Goal: Task Accomplishment & Management: Use online tool/utility

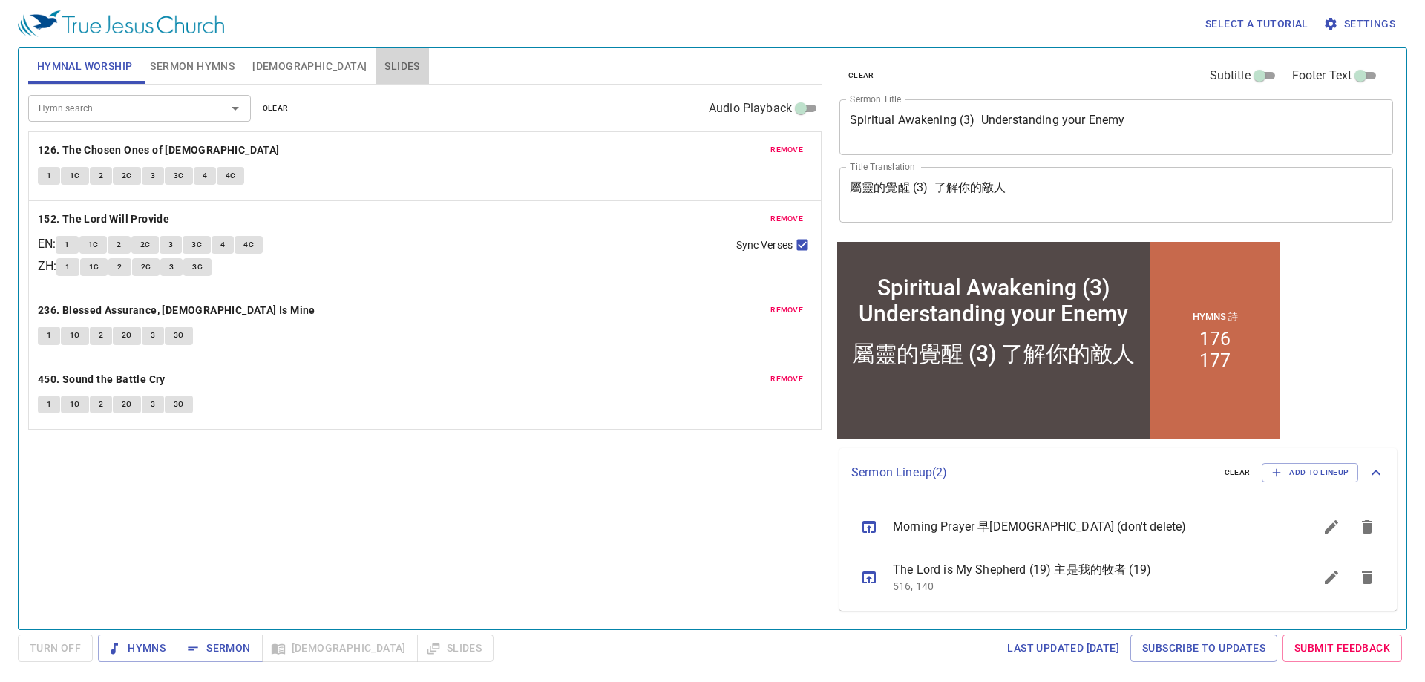
click at [384, 67] on span "Slides" at bounding box center [401, 66] width 35 height 19
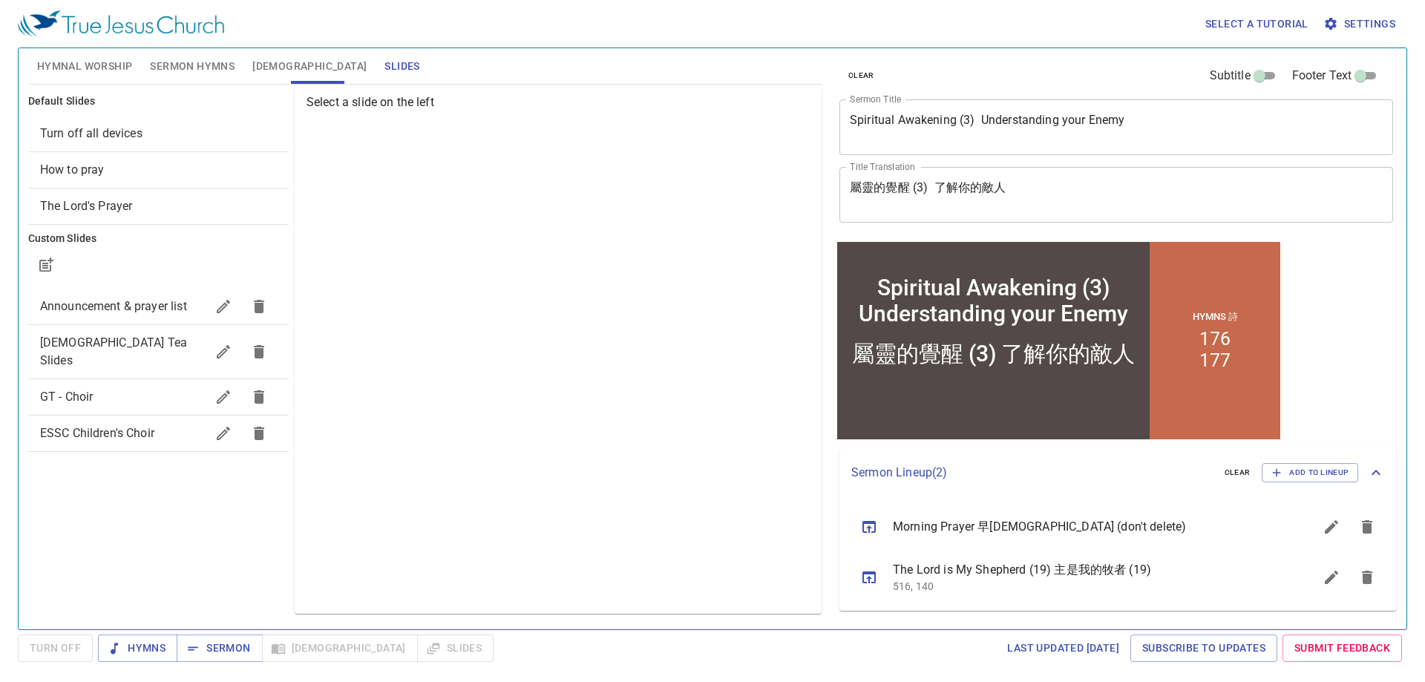
click at [95, 131] on span "Turn off all devices" at bounding box center [91, 133] width 102 height 14
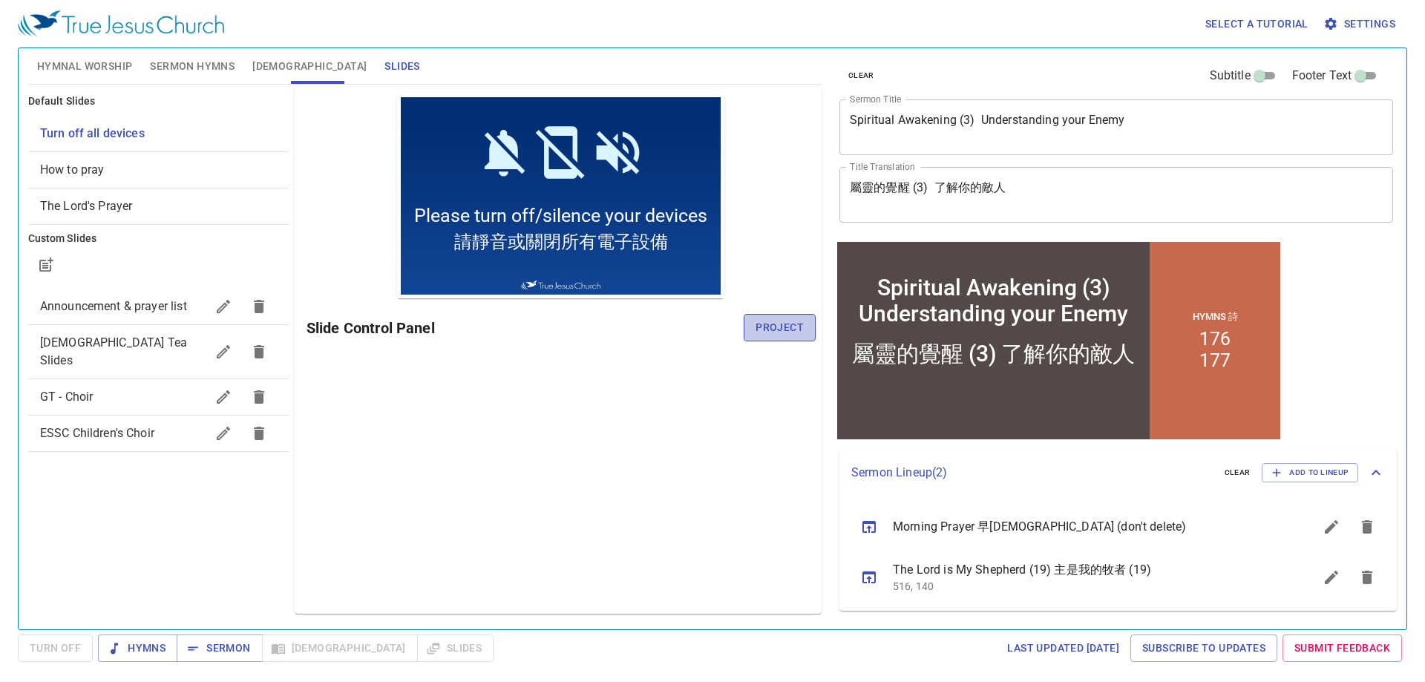
click at [775, 327] on span "Project" at bounding box center [779, 327] width 48 height 19
drag, startPoint x: 114, startPoint y: 66, endPoint x: 193, endPoint y: 62, distance: 78.7
click at [116, 66] on span "Hymnal Worship" at bounding box center [85, 66] width 96 height 19
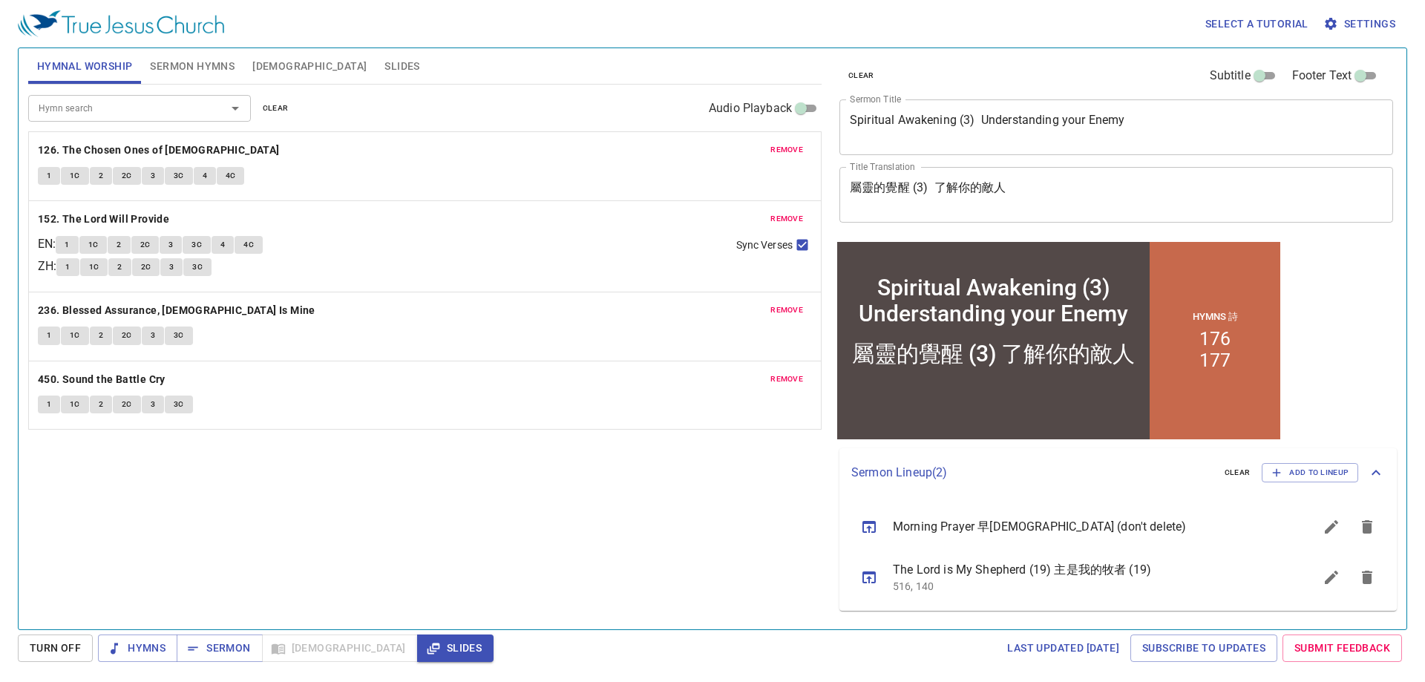
click at [194, 64] on span "Sermon Hymns" at bounding box center [192, 66] width 85 height 19
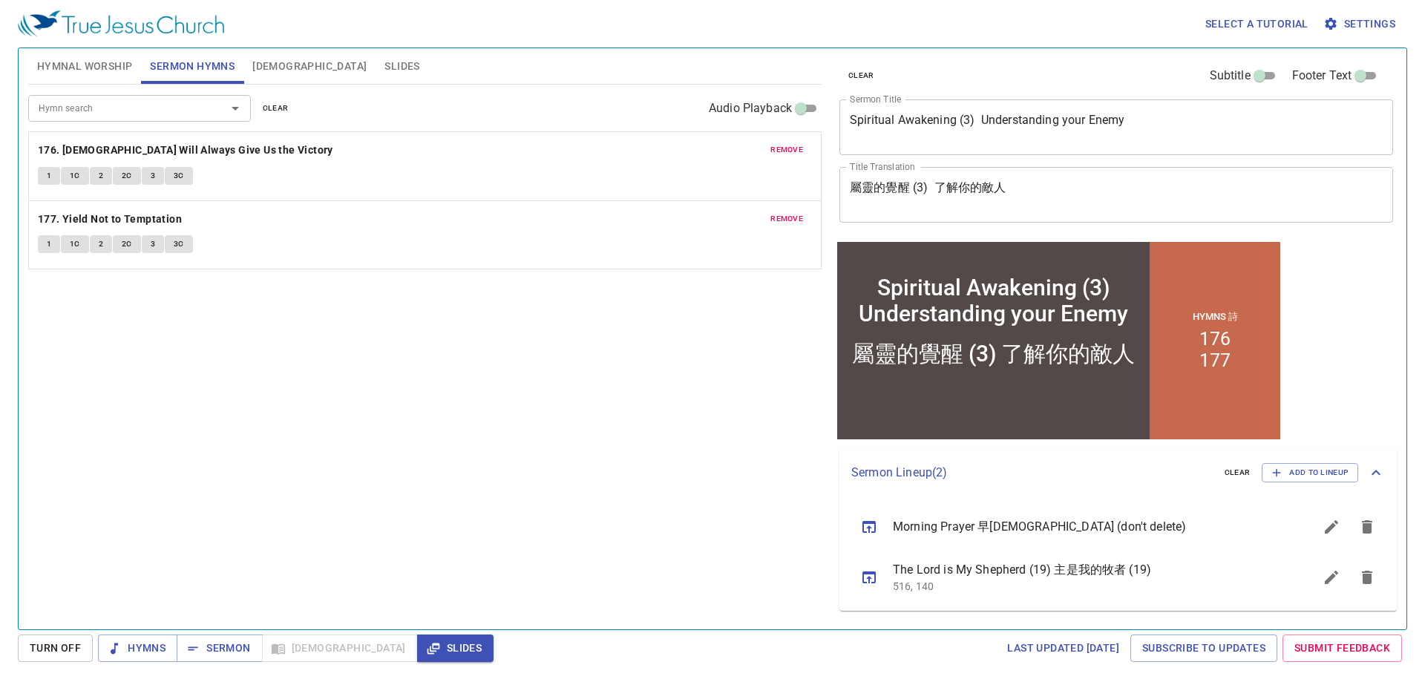
click at [247, 361] on div "Hymn search Hymn search clear Audio Playback remove 176. God Will Always Give U…" at bounding box center [424, 351] width 793 height 532
click at [779, 148] on span "remove" at bounding box center [786, 149] width 33 height 13
click at [779, 212] on span "remove" at bounding box center [786, 218] width 33 height 13
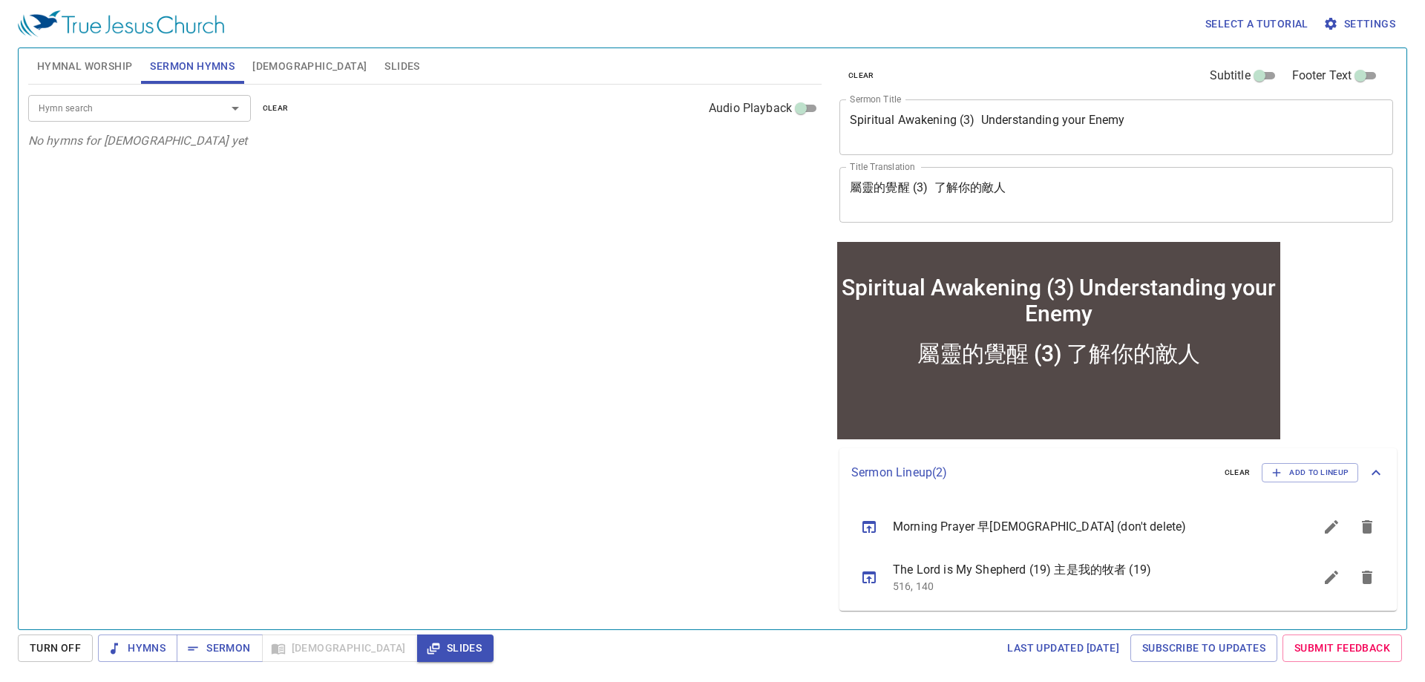
click at [946, 127] on textarea "Spiritual Awakening (3) Understanding your Enemy" at bounding box center [1116, 127] width 533 height 28
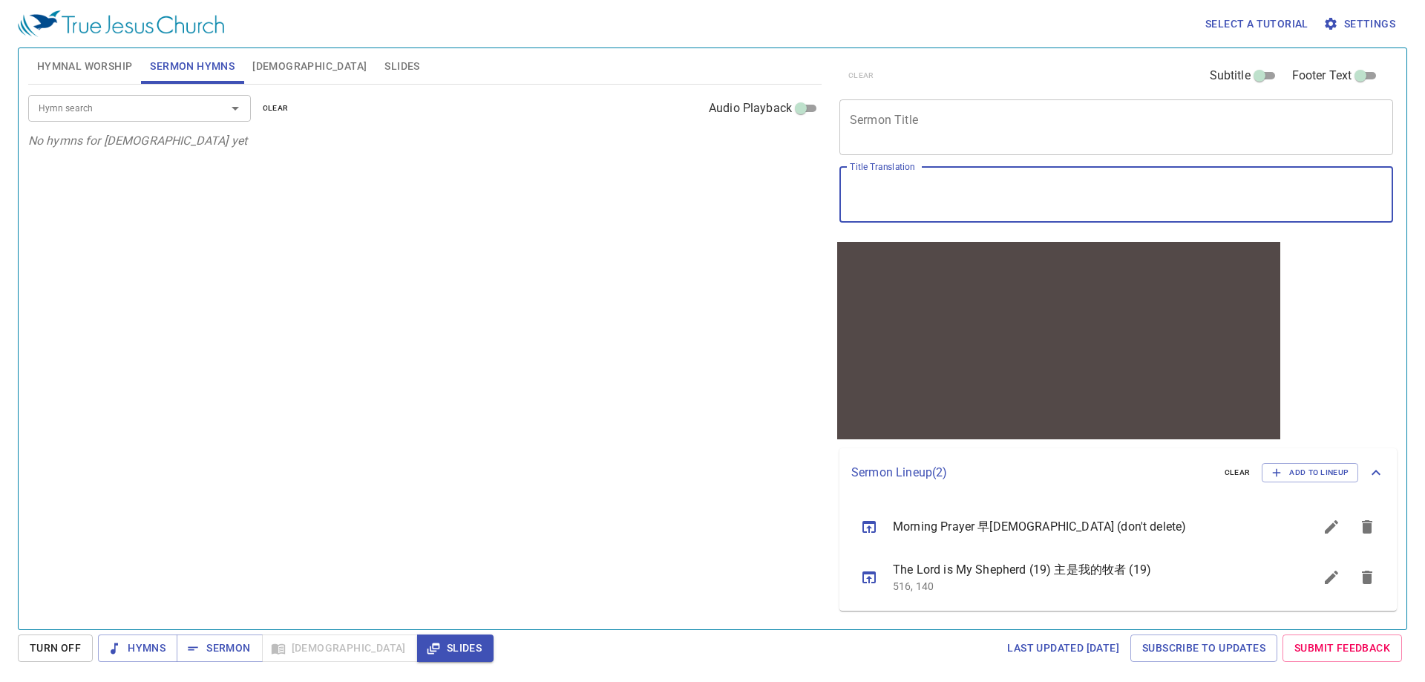
click at [100, 75] on span "Hymnal Worship" at bounding box center [85, 66] width 96 height 19
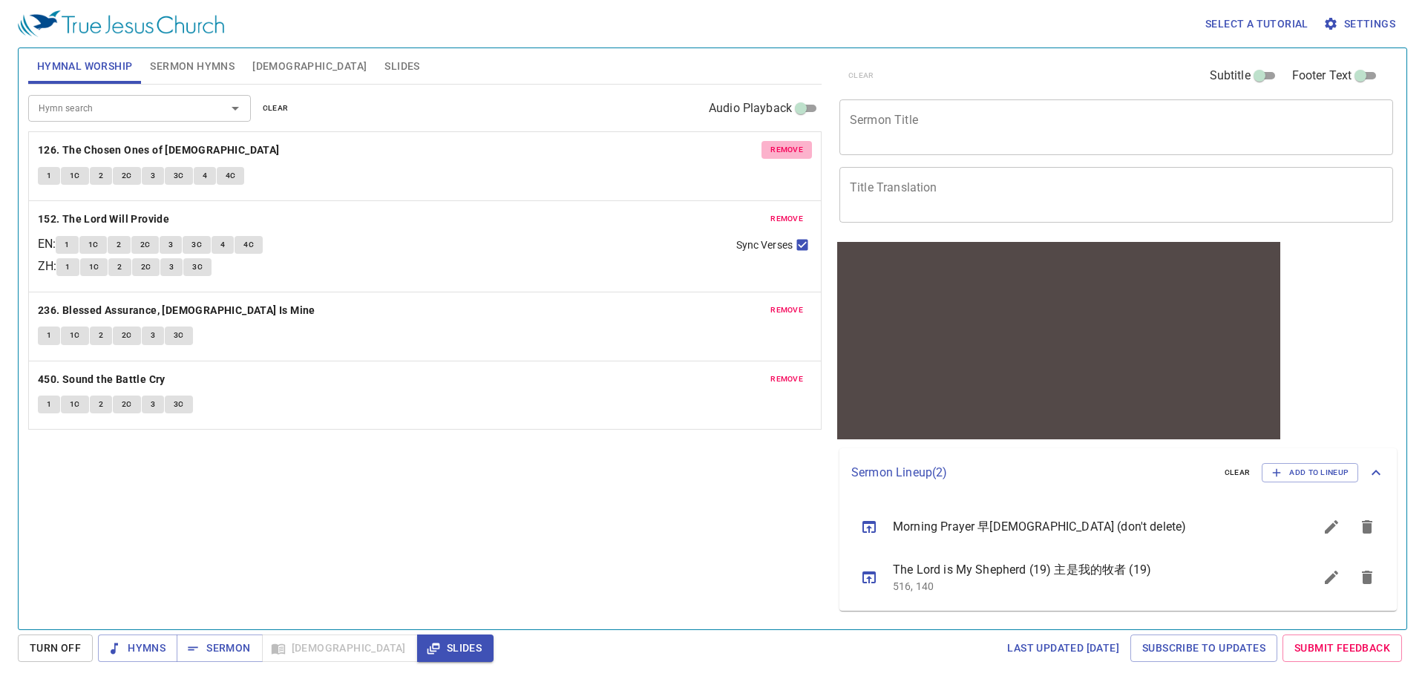
click at [781, 151] on span "remove" at bounding box center [786, 149] width 33 height 13
click at [781, 212] on span "remove" at bounding box center [786, 218] width 33 height 13
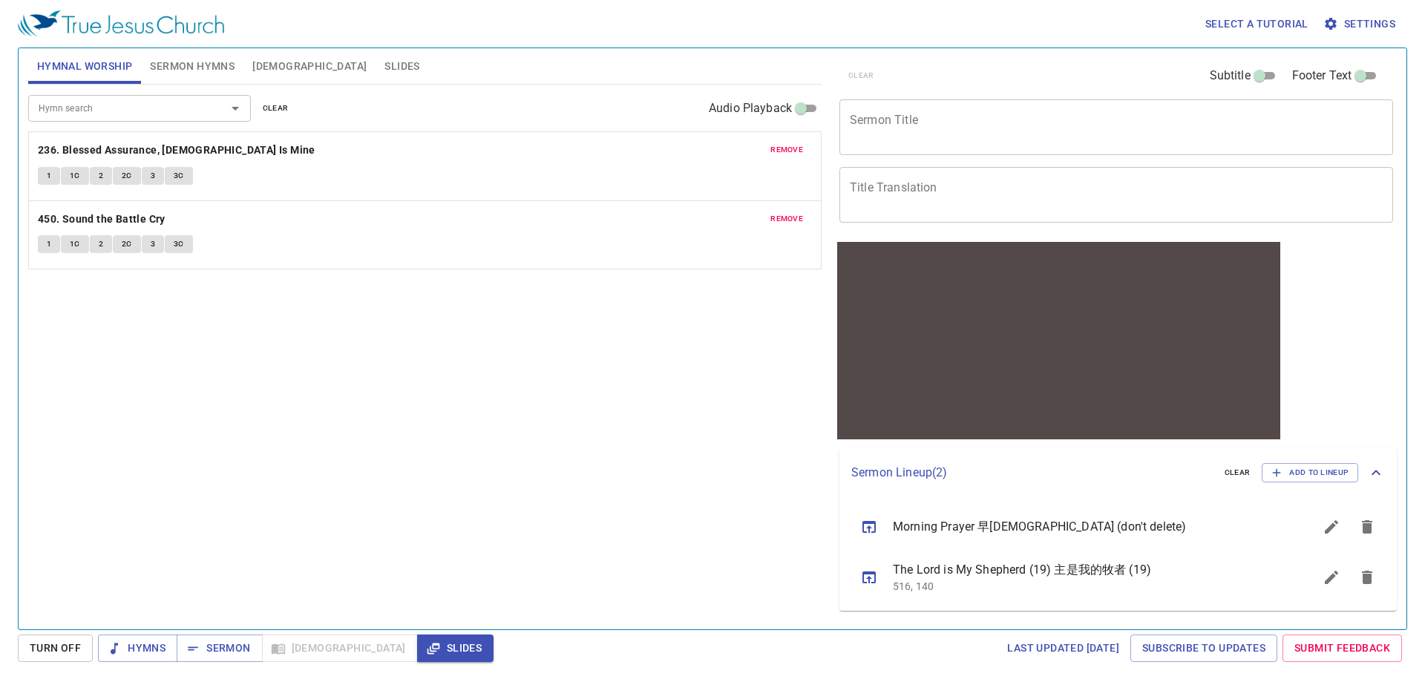
click at [781, 151] on span "remove" at bounding box center [786, 149] width 33 height 13
click at [781, 212] on span "remove" at bounding box center [786, 218] width 33 height 13
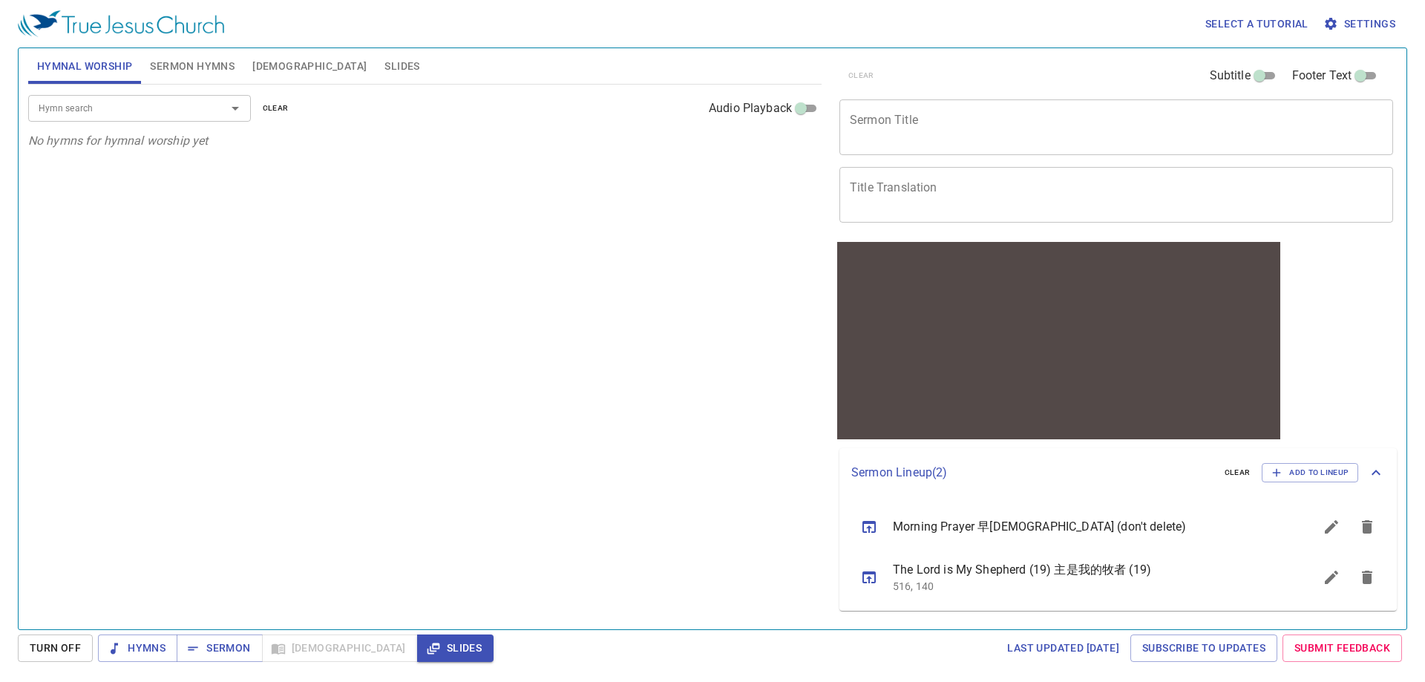
click at [193, 57] on span "Sermon Hymns" at bounding box center [192, 66] width 85 height 19
click at [275, 65] on span "[DEMOGRAPHIC_DATA]" at bounding box center [309, 66] width 114 height 19
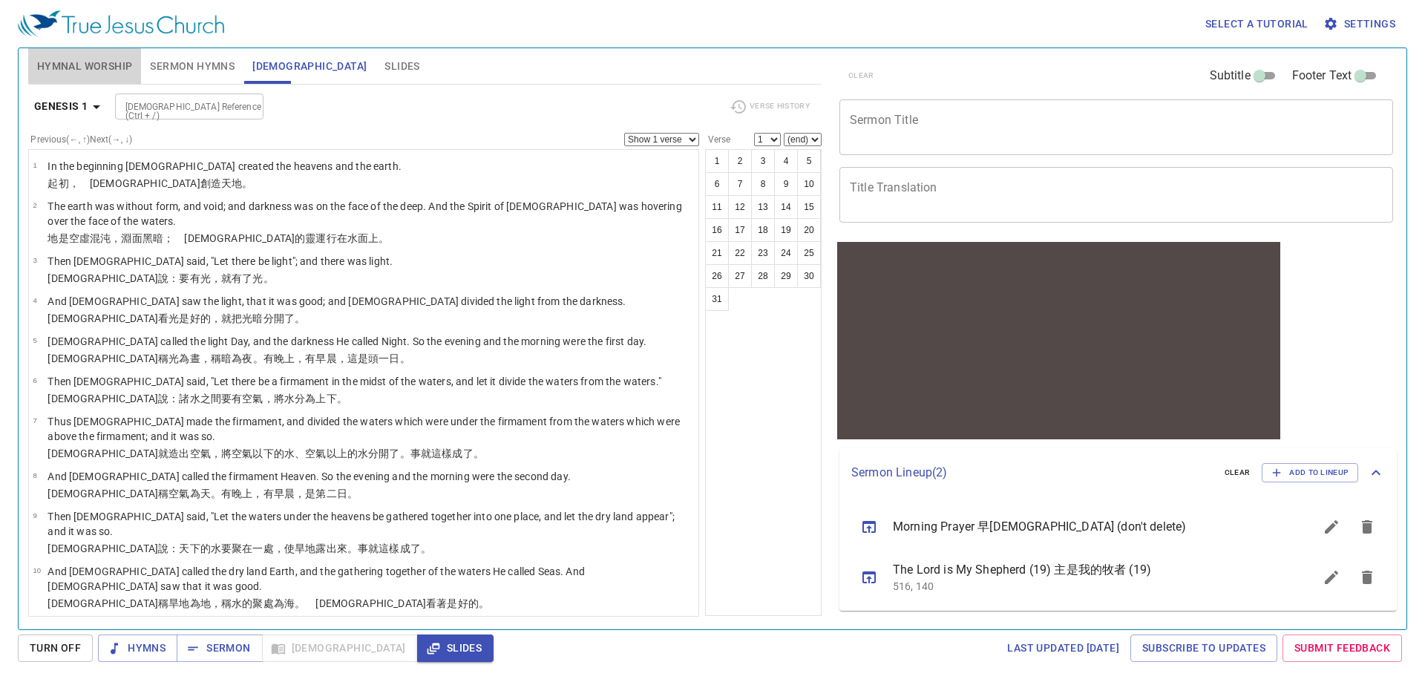
click at [128, 65] on span "Hymnal Worship" at bounding box center [85, 66] width 96 height 19
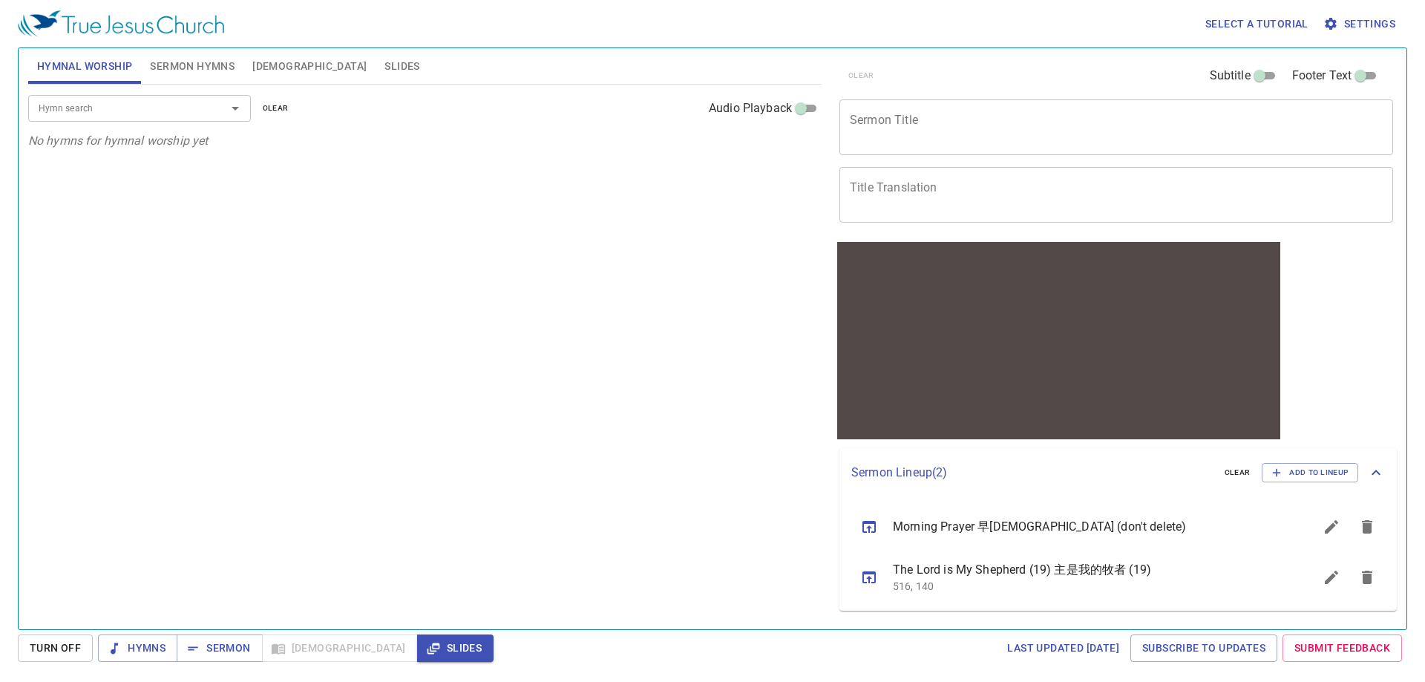
click at [421, 30] on div "Select a tutorial Settings" at bounding box center [709, 23] width 1383 height 47
click at [384, 62] on span "Slides" at bounding box center [401, 66] width 35 height 19
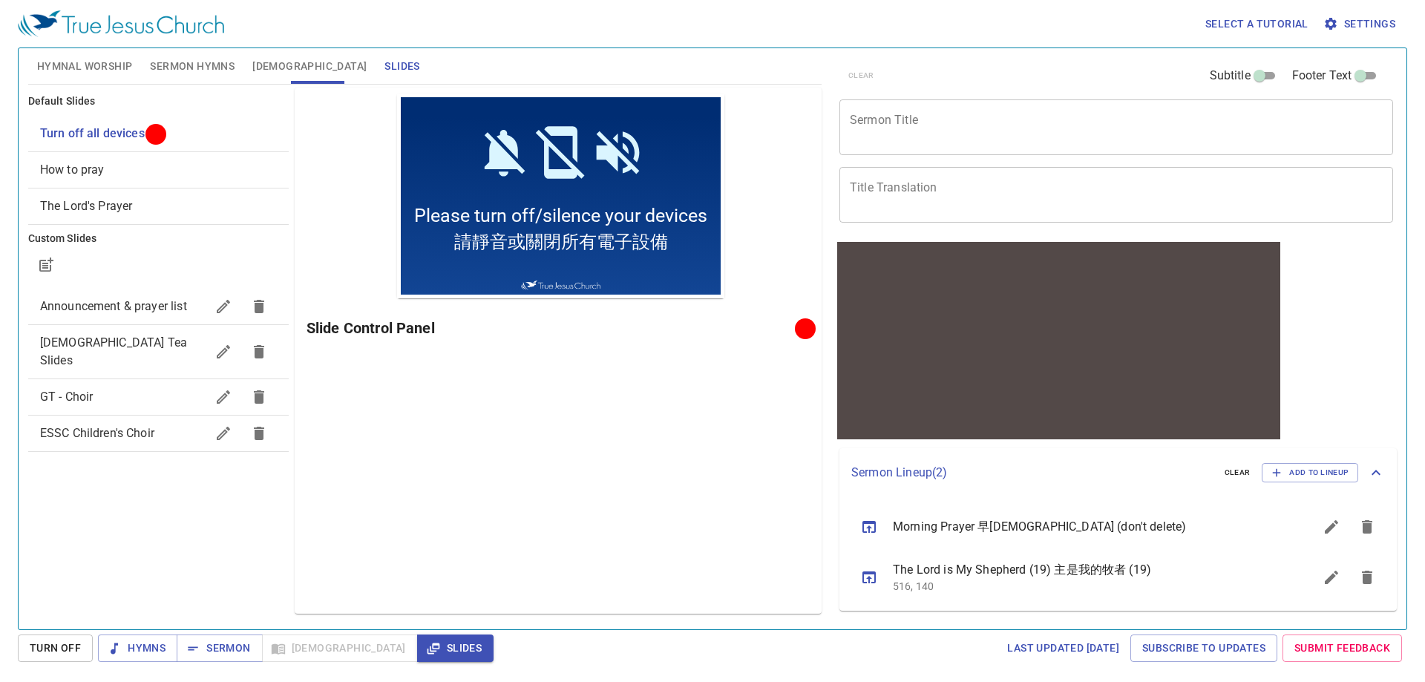
click at [142, 306] on span "Announcement & prayer list" at bounding box center [113, 306] width 147 height 14
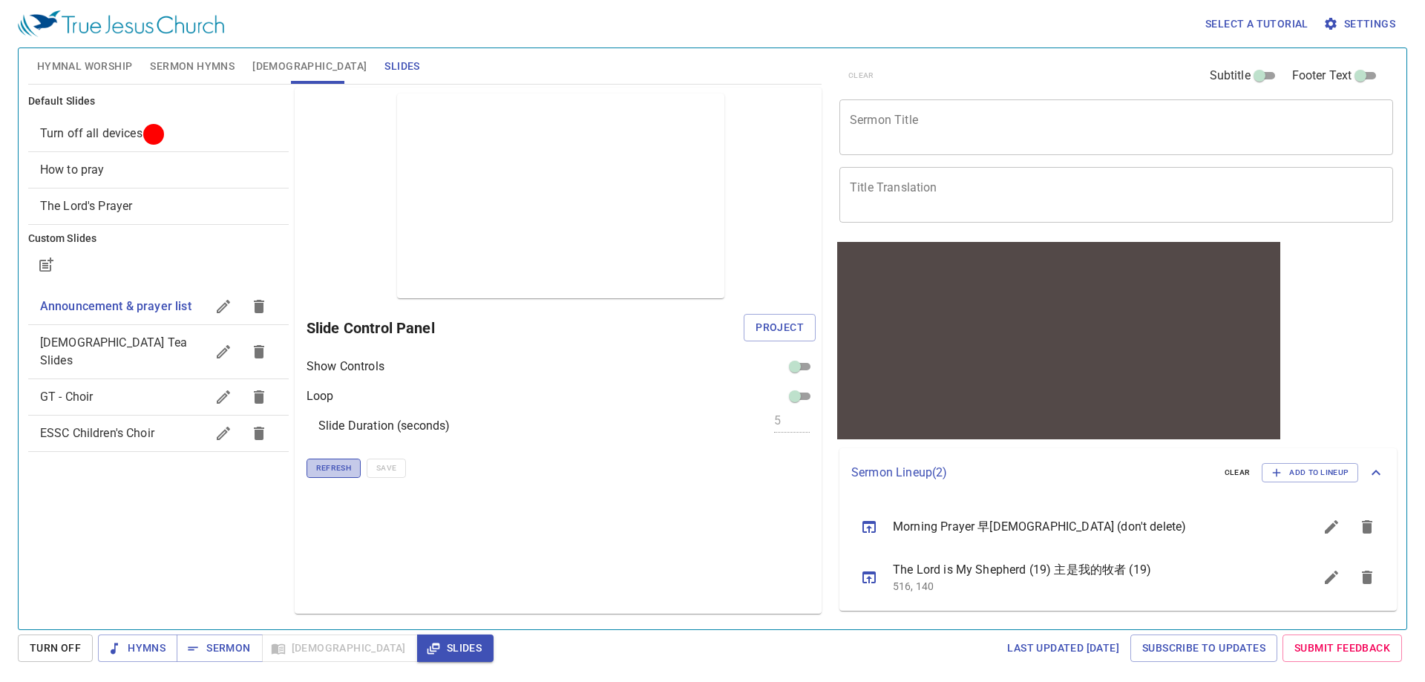
click at [337, 472] on span "Refresh" at bounding box center [333, 468] width 35 height 13
click at [636, 60] on div "Hymnal Worship Sermon Hymns Bible Slides" at bounding box center [424, 66] width 793 height 36
click at [511, 65] on div "Hymnal Worship Sermon Hymns Bible Slides" at bounding box center [424, 66] width 793 height 36
click at [109, 66] on span "Hymnal Worship" at bounding box center [85, 66] width 96 height 19
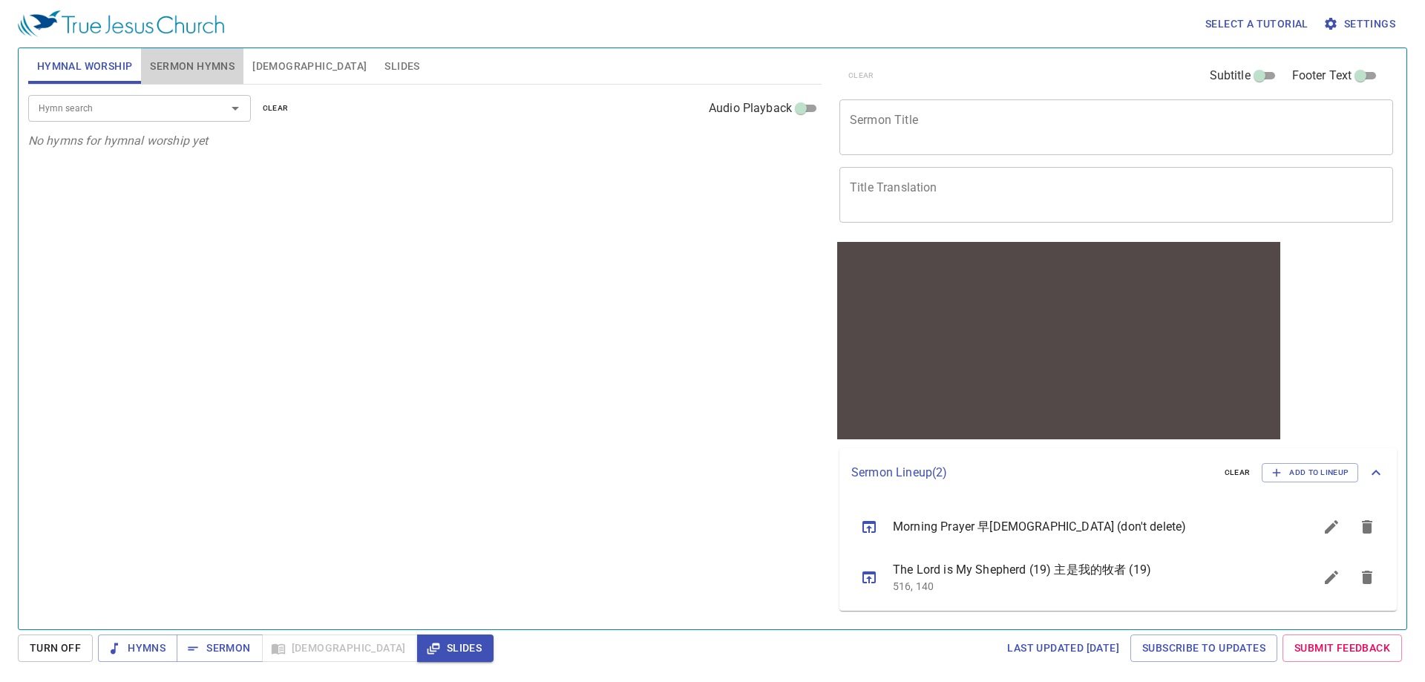
click at [175, 67] on span "Sermon Hymns" at bounding box center [192, 66] width 85 height 19
click at [253, 70] on button "[DEMOGRAPHIC_DATA]" at bounding box center [309, 66] width 132 height 36
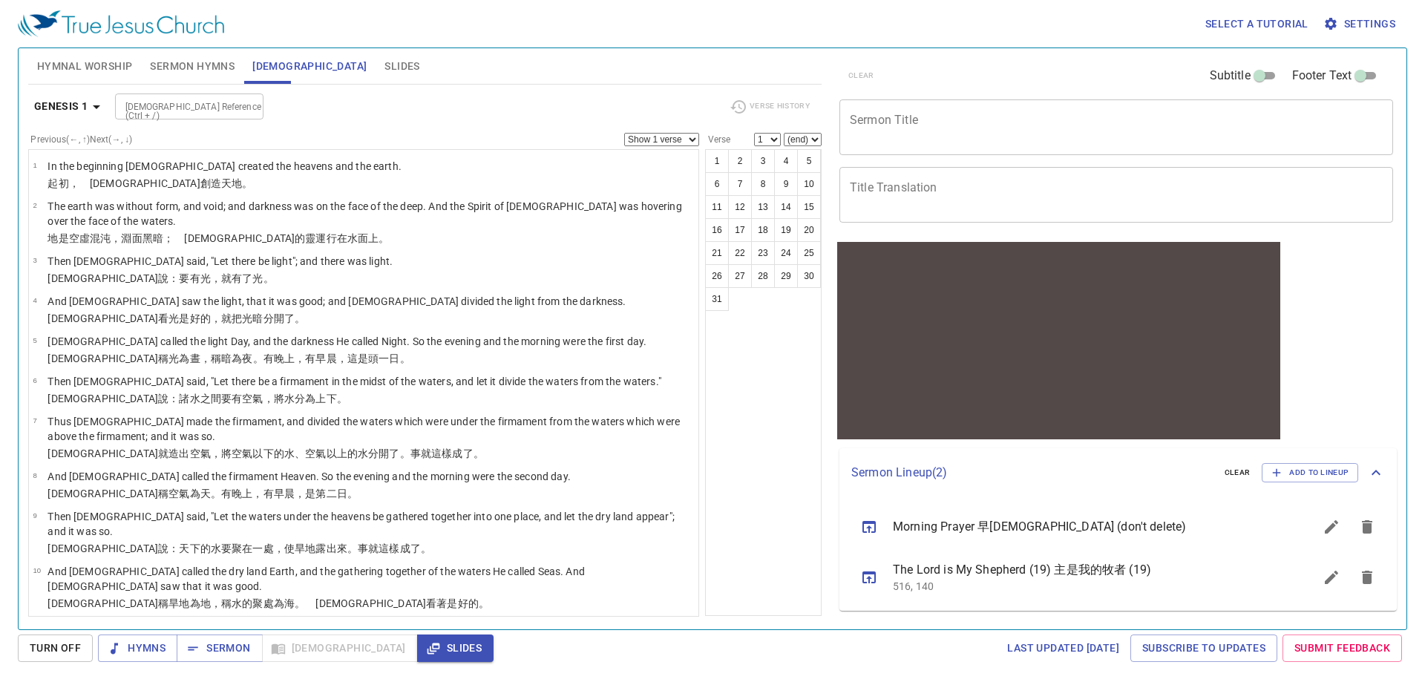
click at [424, 33] on div "Select a tutorial Settings" at bounding box center [709, 23] width 1383 height 47
click at [84, 69] on span "Hymnal Worship" at bounding box center [85, 66] width 96 height 19
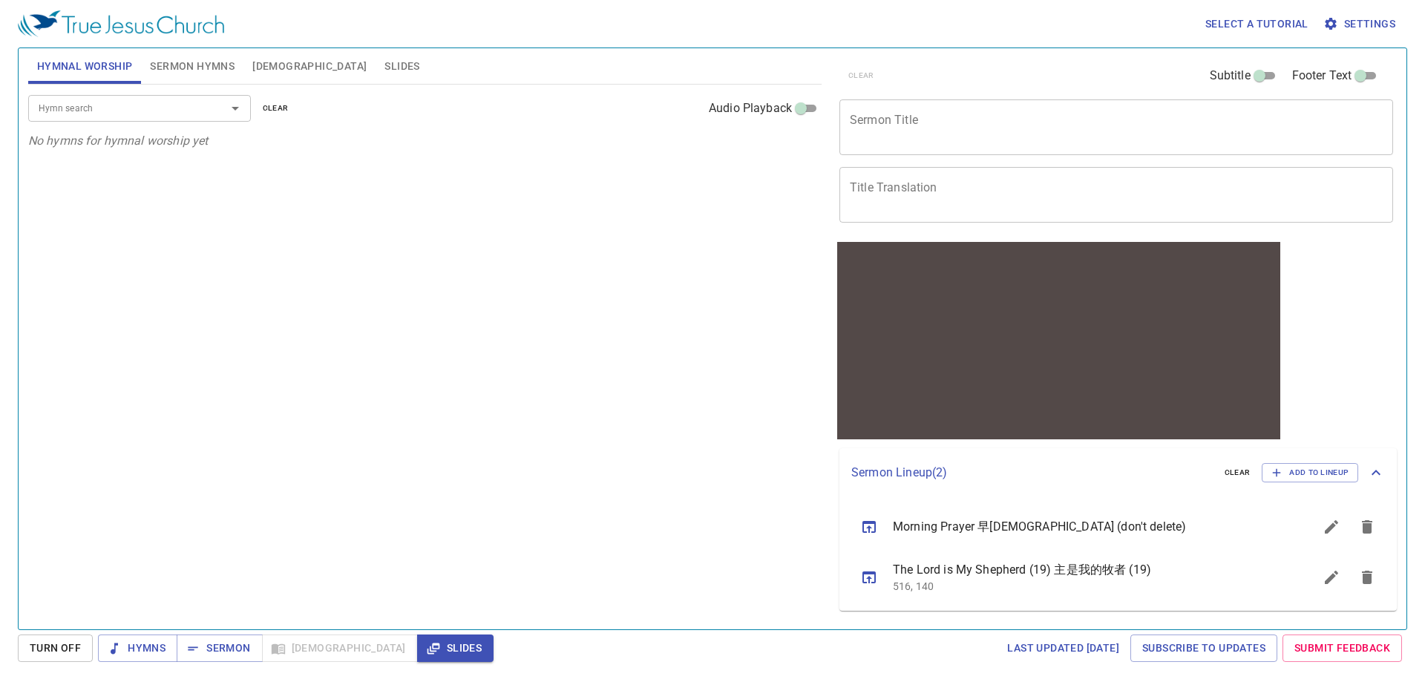
click at [177, 110] on input "Hymn search" at bounding box center [118, 107] width 170 height 17
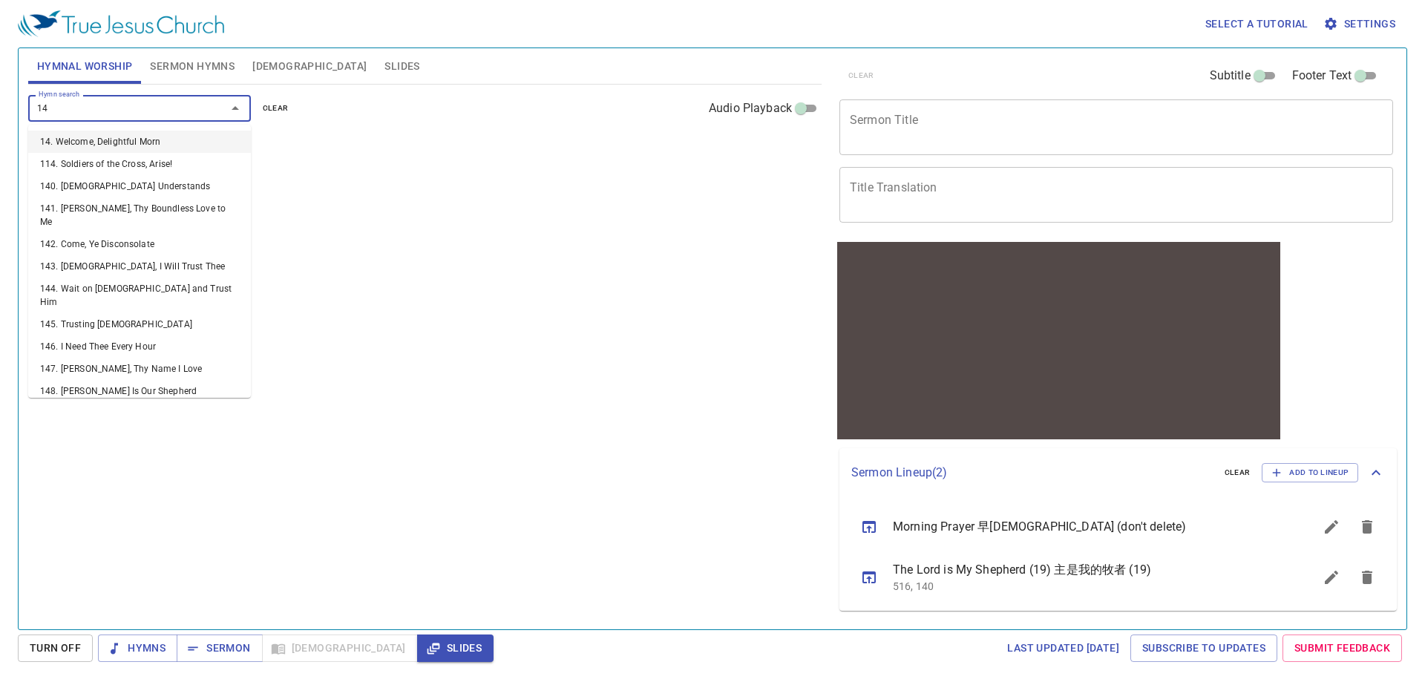
type input "140"
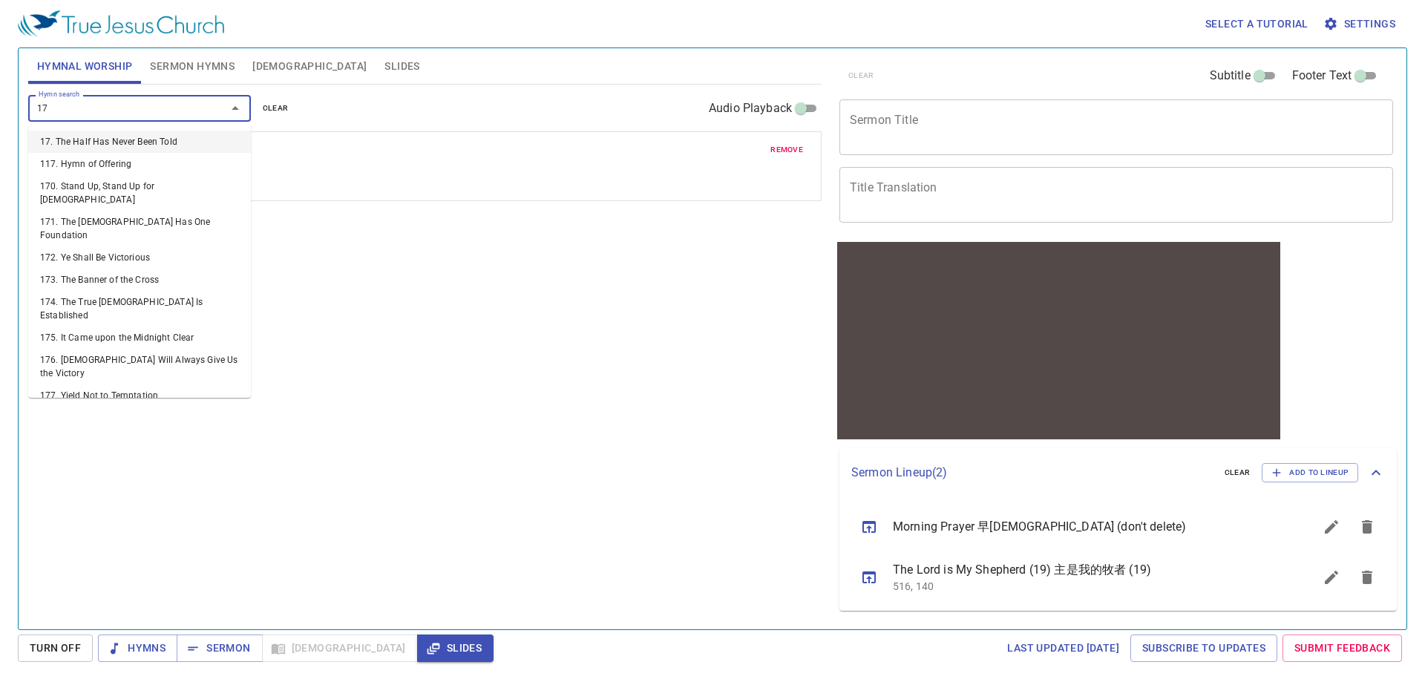
type input "170"
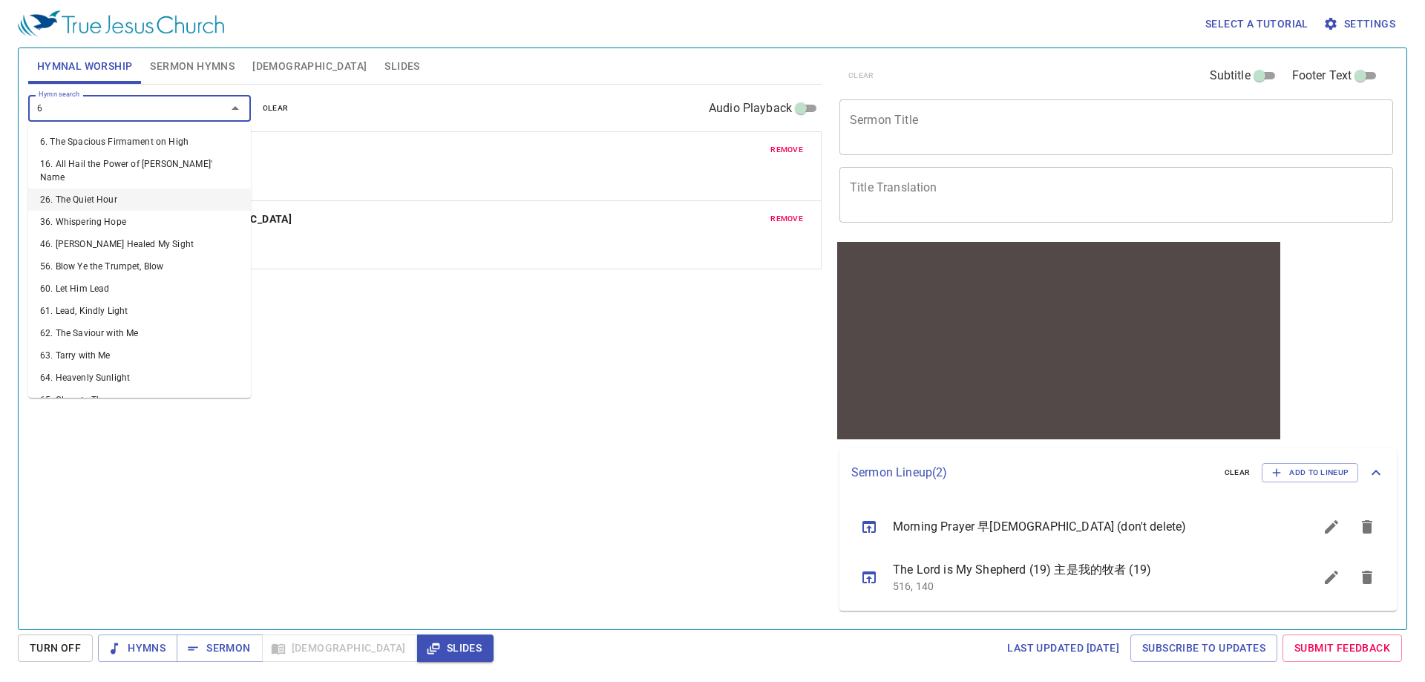
type input "67"
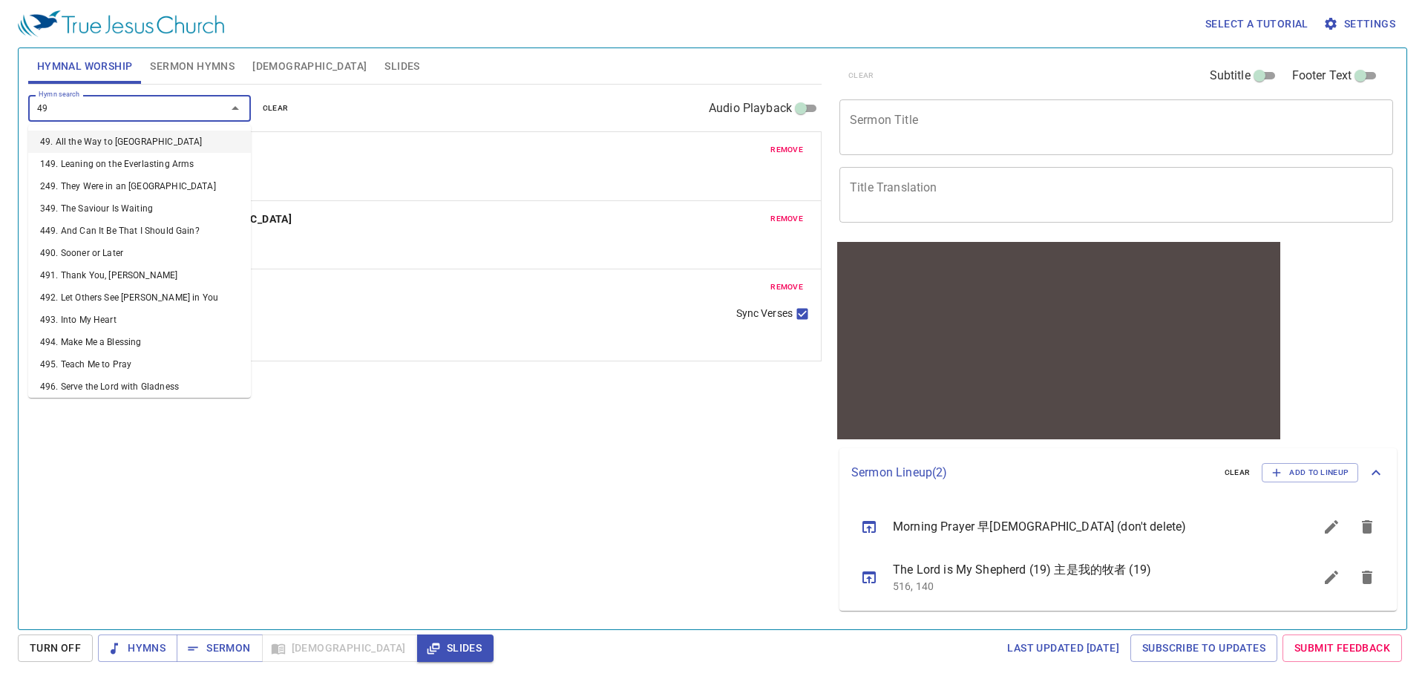
type input "492"
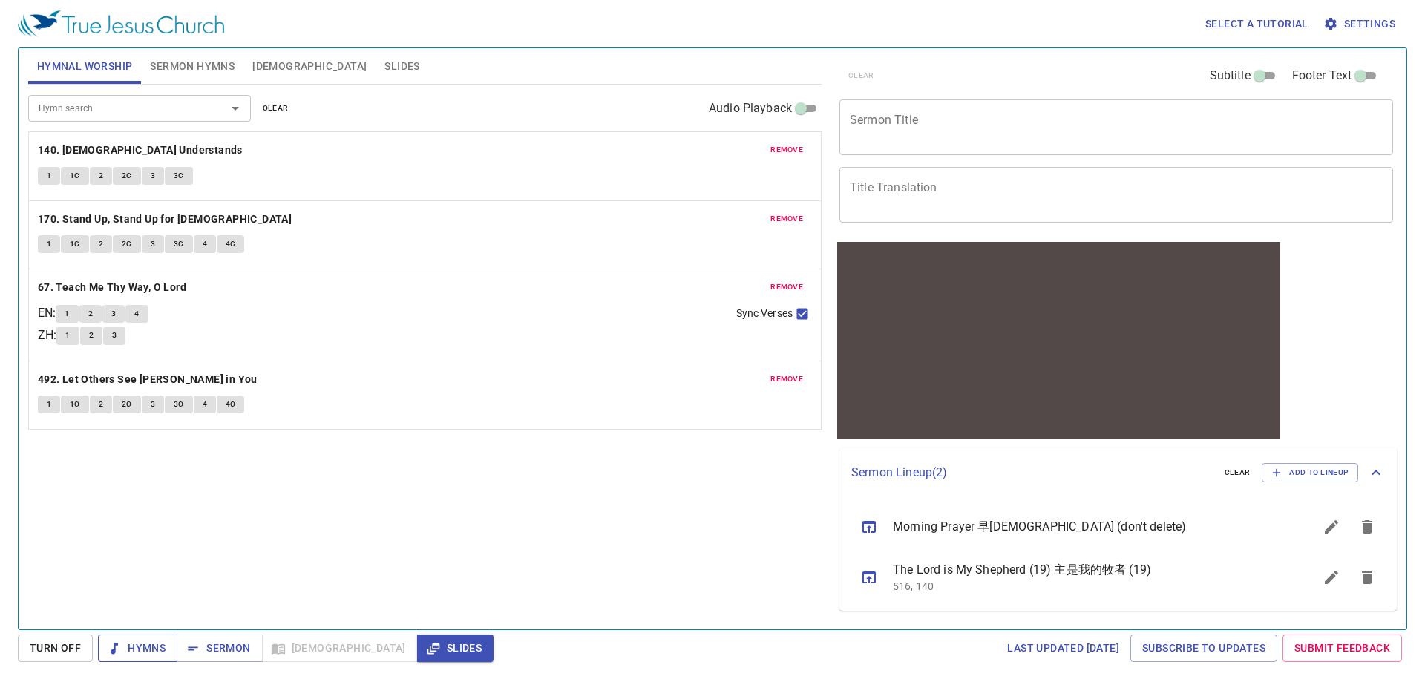
click at [149, 663] on div "Select a tutorial Settings Hymnal Worship Sermon Hymns Bible Slides Hymn search…" at bounding box center [712, 341] width 1425 height 682
click at [145, 649] on span "Hymns" at bounding box center [138, 648] width 56 height 19
click at [379, 33] on div "Select a tutorial Settings" at bounding box center [709, 23] width 1383 height 47
click at [81, 151] on b "140. God Understands" at bounding box center [140, 150] width 205 height 19
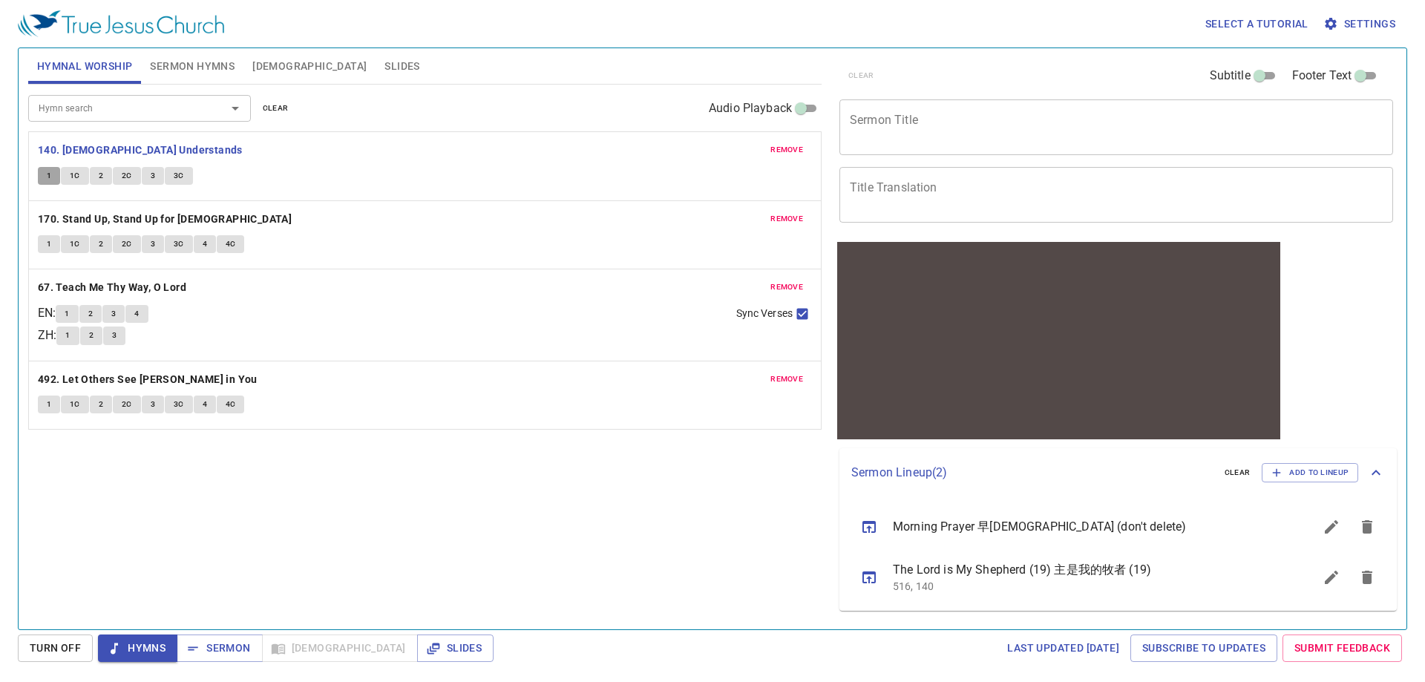
click at [50, 177] on span "1" at bounding box center [49, 175] width 4 height 13
click at [74, 175] on span "1C" at bounding box center [75, 175] width 10 height 13
click at [101, 174] on span "2" at bounding box center [101, 175] width 4 height 13
drag, startPoint x: 920, startPoint y: 137, endPoint x: 821, endPoint y: 156, distance: 100.6
click at [920, 137] on textarea "Sermon Title" at bounding box center [1116, 127] width 533 height 28
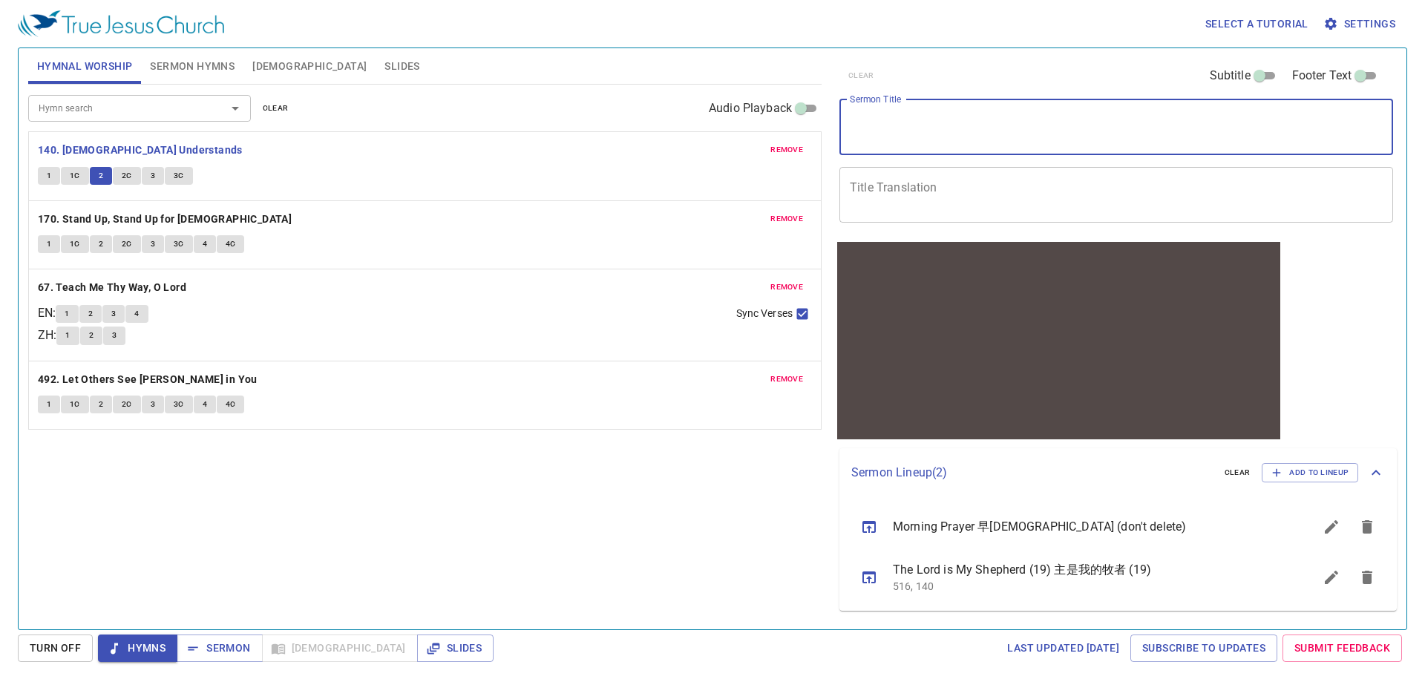
paste textarea "The Spirit of One Family"
type textarea "The Spirit of One Family"
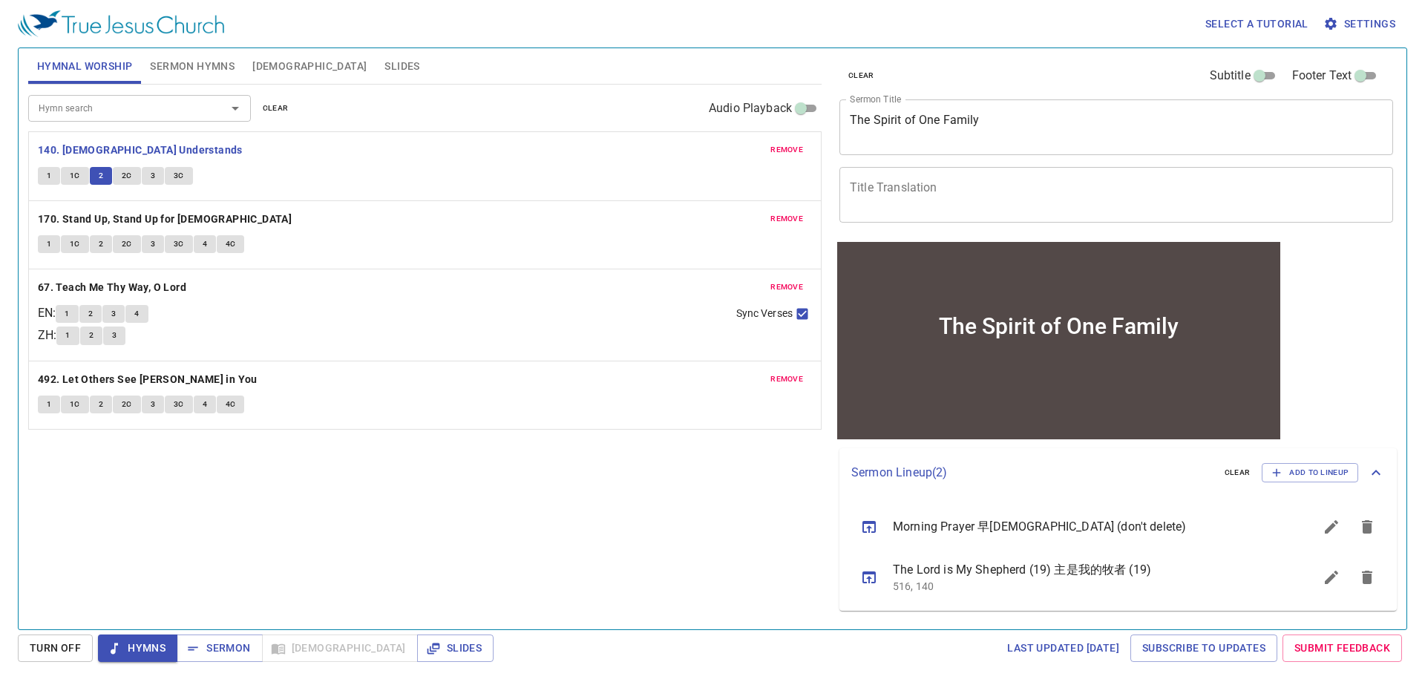
click at [906, 189] on textarea "Title Translation" at bounding box center [1116, 194] width 533 height 28
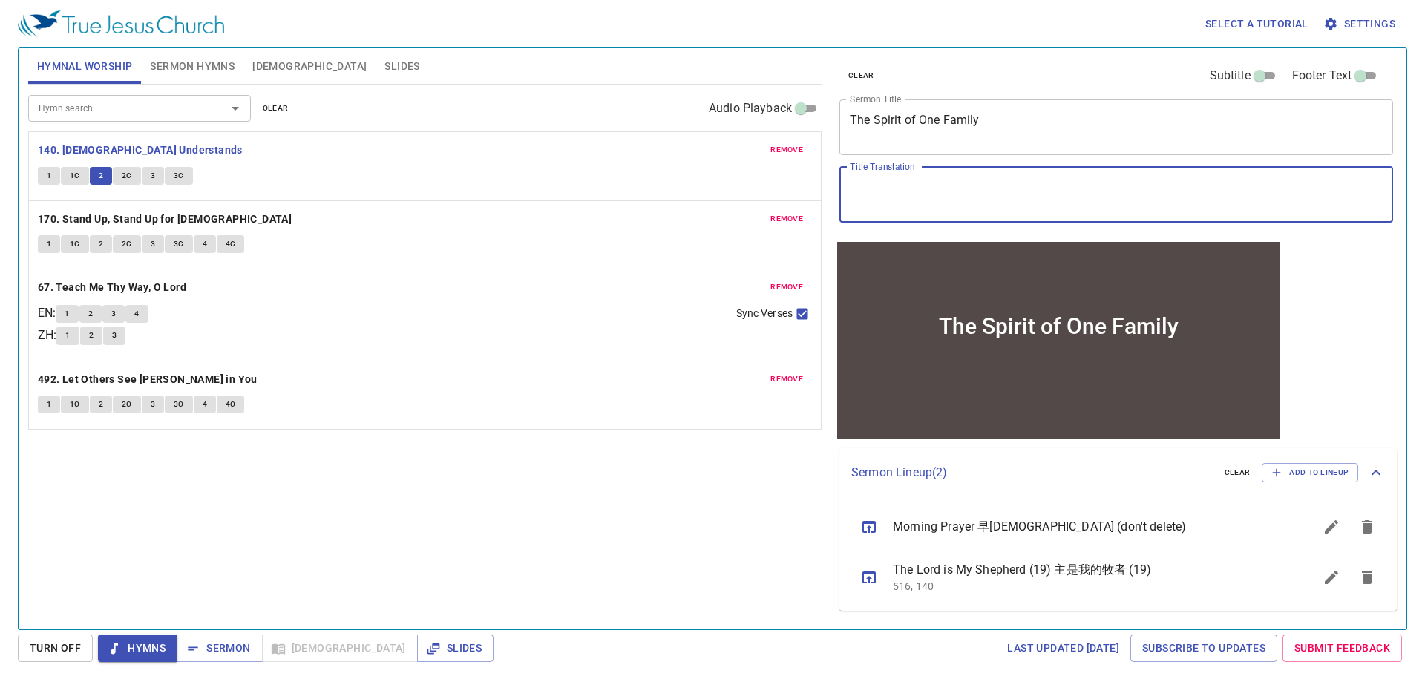
paste textarea "合一的靈"
type textarea "合一的靈"
click at [193, 64] on span "Sermon Hymns" at bounding box center [192, 66] width 85 height 19
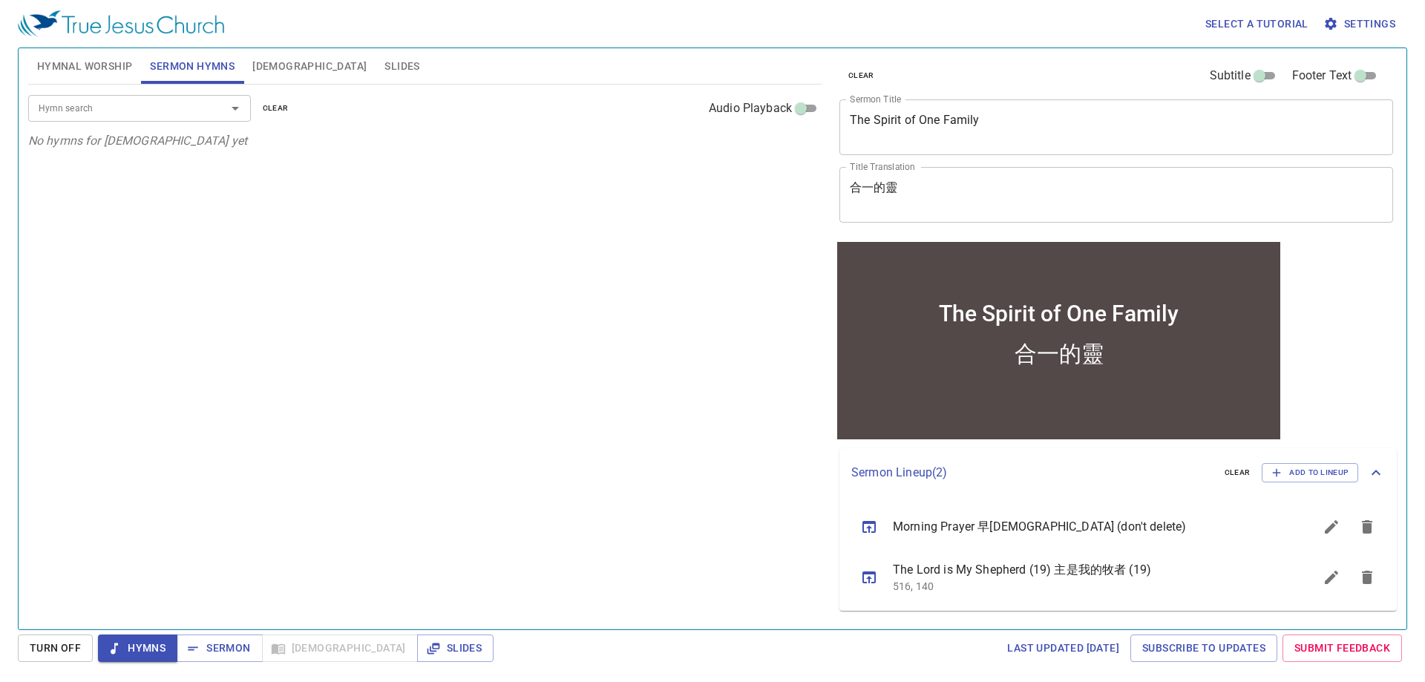
click at [126, 112] on input "Hymn search" at bounding box center [118, 107] width 170 height 17
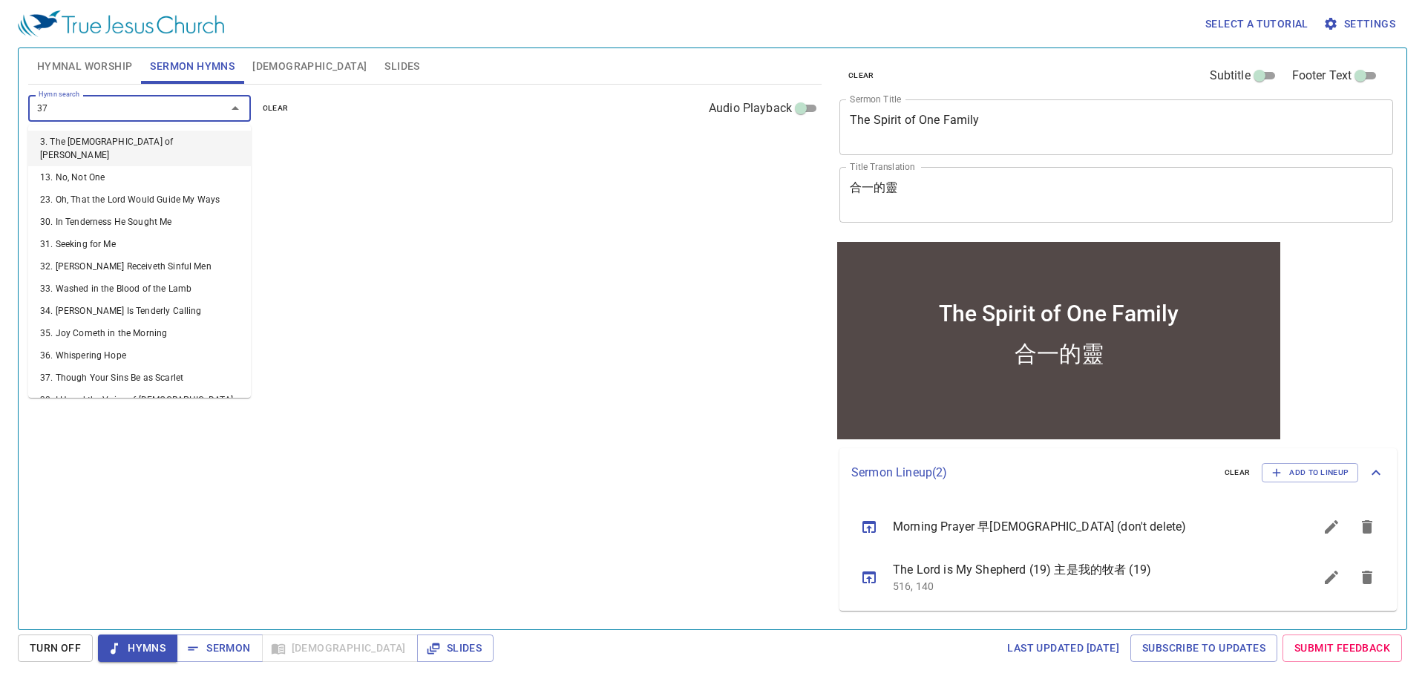
type input "373"
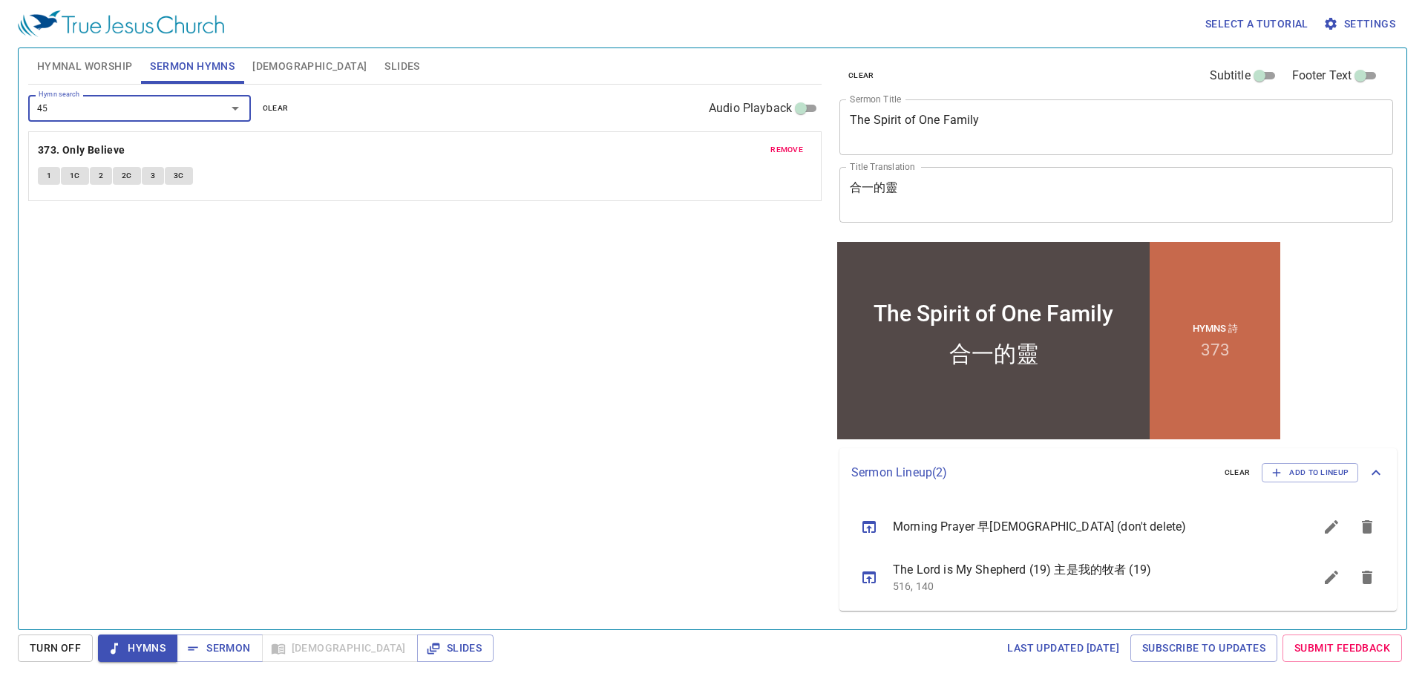
type input "452"
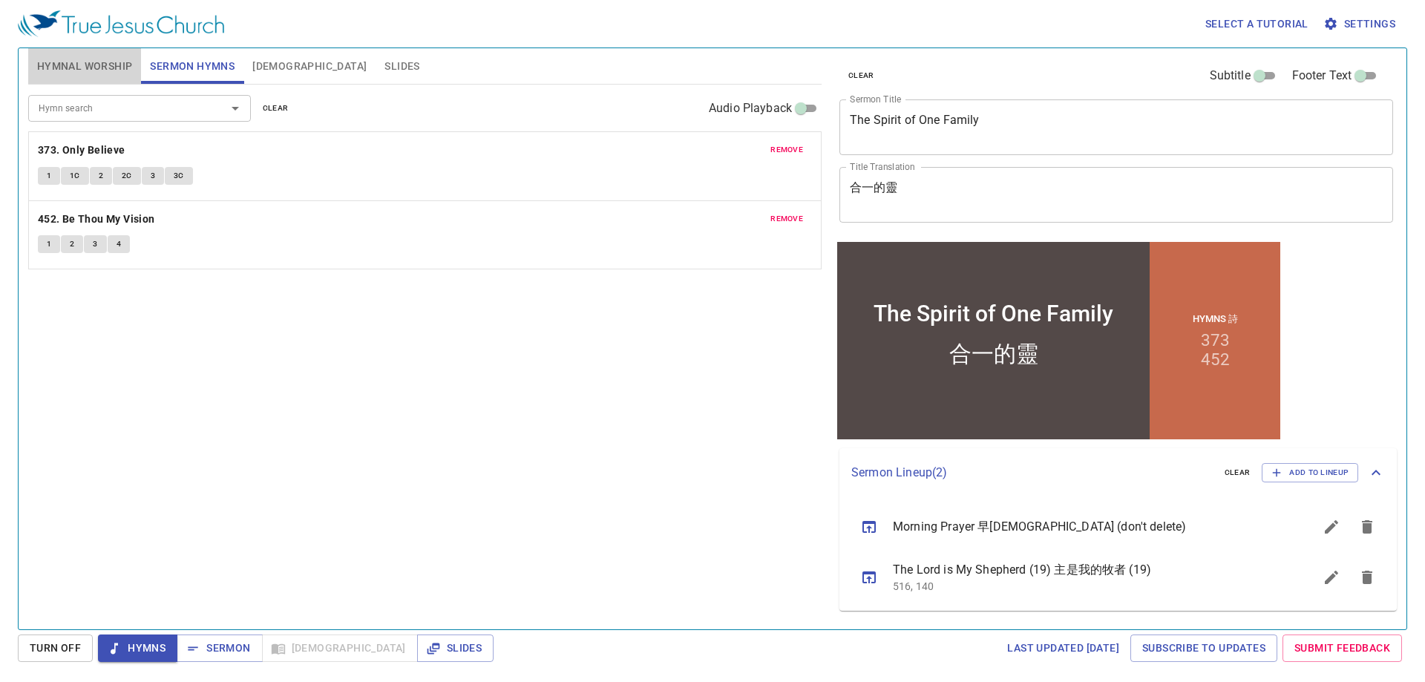
click at [91, 62] on span "Hymnal Worship" at bounding box center [85, 66] width 96 height 19
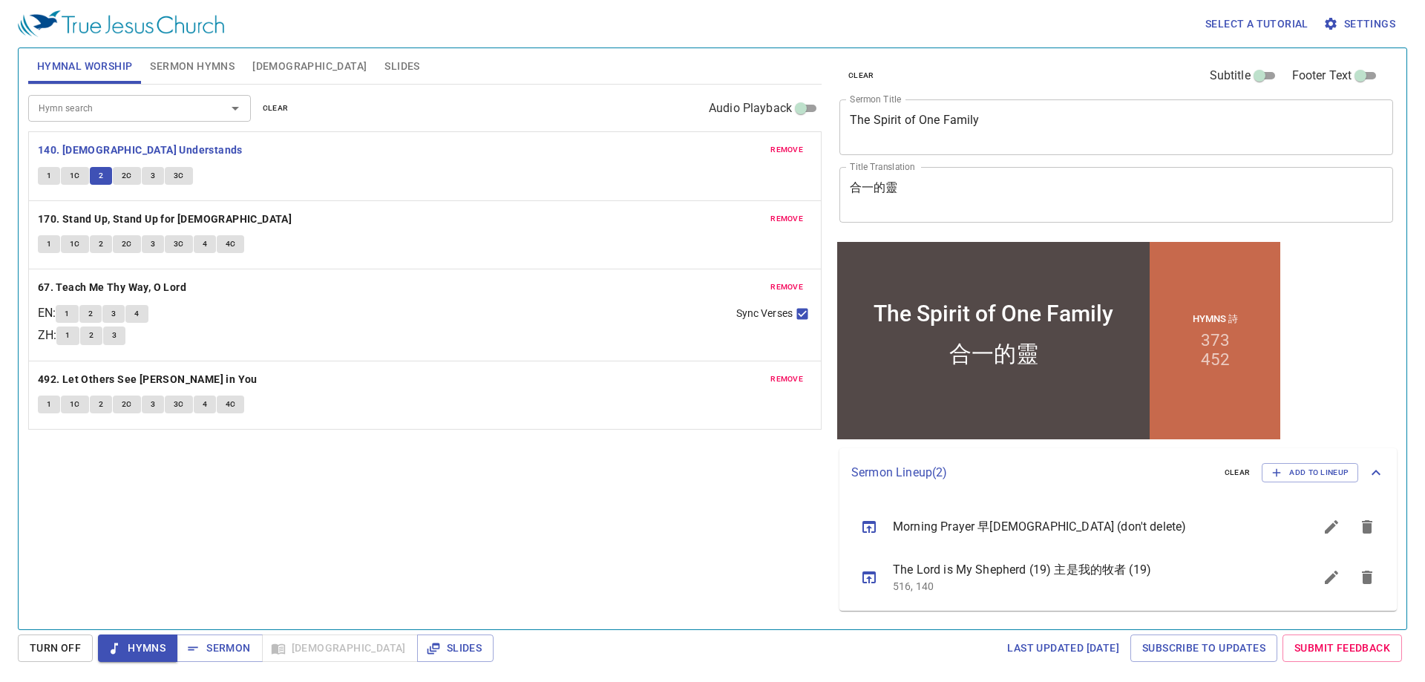
click at [147, 508] on div "Hymn search Hymn search clear Audio Playback remove 140. God Understands 1 1C 2…" at bounding box center [424, 351] width 793 height 532
click at [211, 507] on div "Hymn search Hymn search clear Audio Playback remove 140. God Understands 1 1C 2…" at bounding box center [424, 351] width 793 height 532
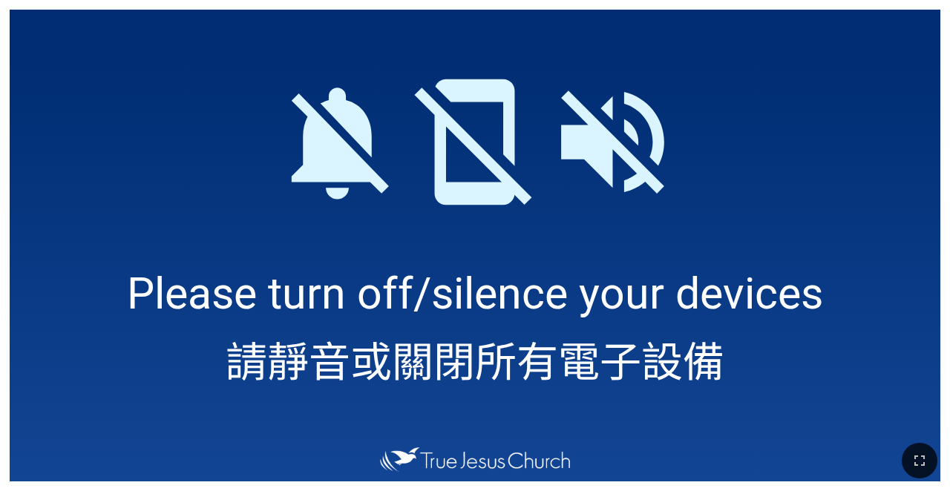
drag, startPoint x: 923, startPoint y: 466, endPoint x: 561, endPoint y: 443, distance: 362.8
click at [920, 466] on icon "button" at bounding box center [919, 461] width 18 height 18
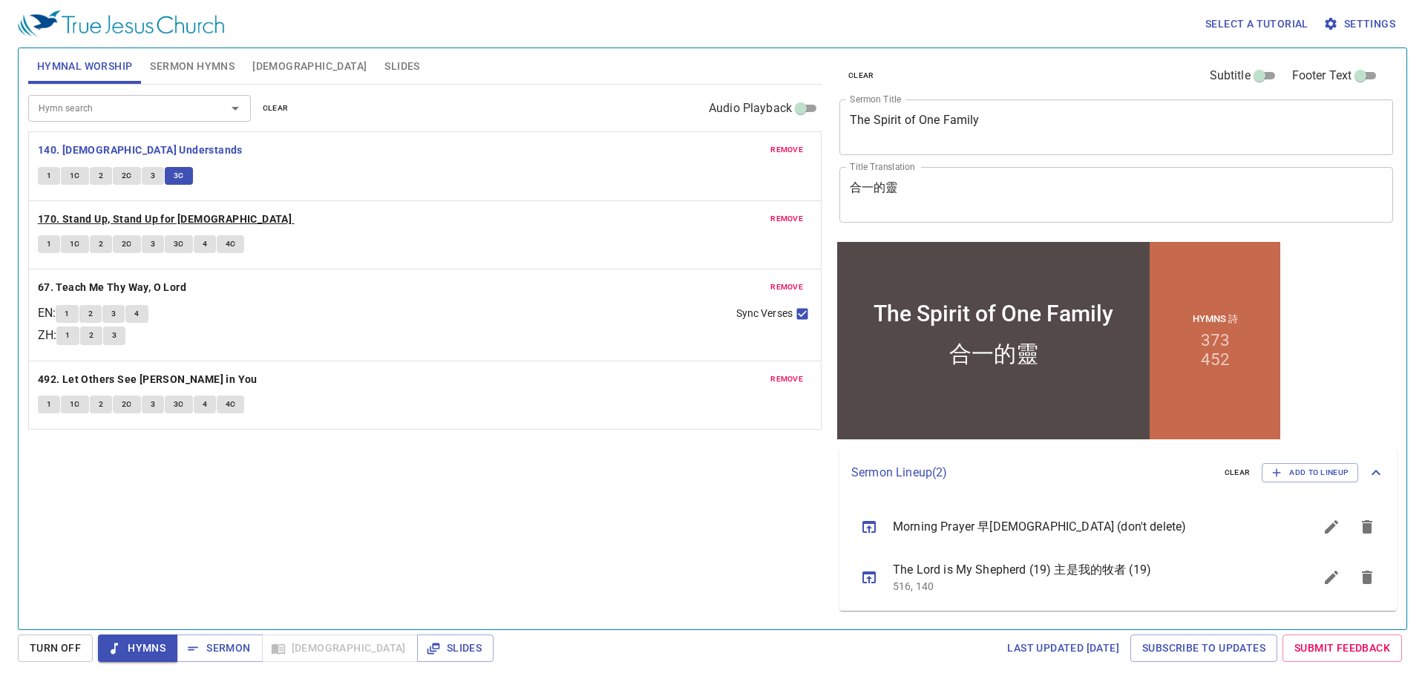
click at [72, 217] on b "170. Stand Up, Stand Up for [DEMOGRAPHIC_DATA]" at bounding box center [165, 219] width 254 height 19
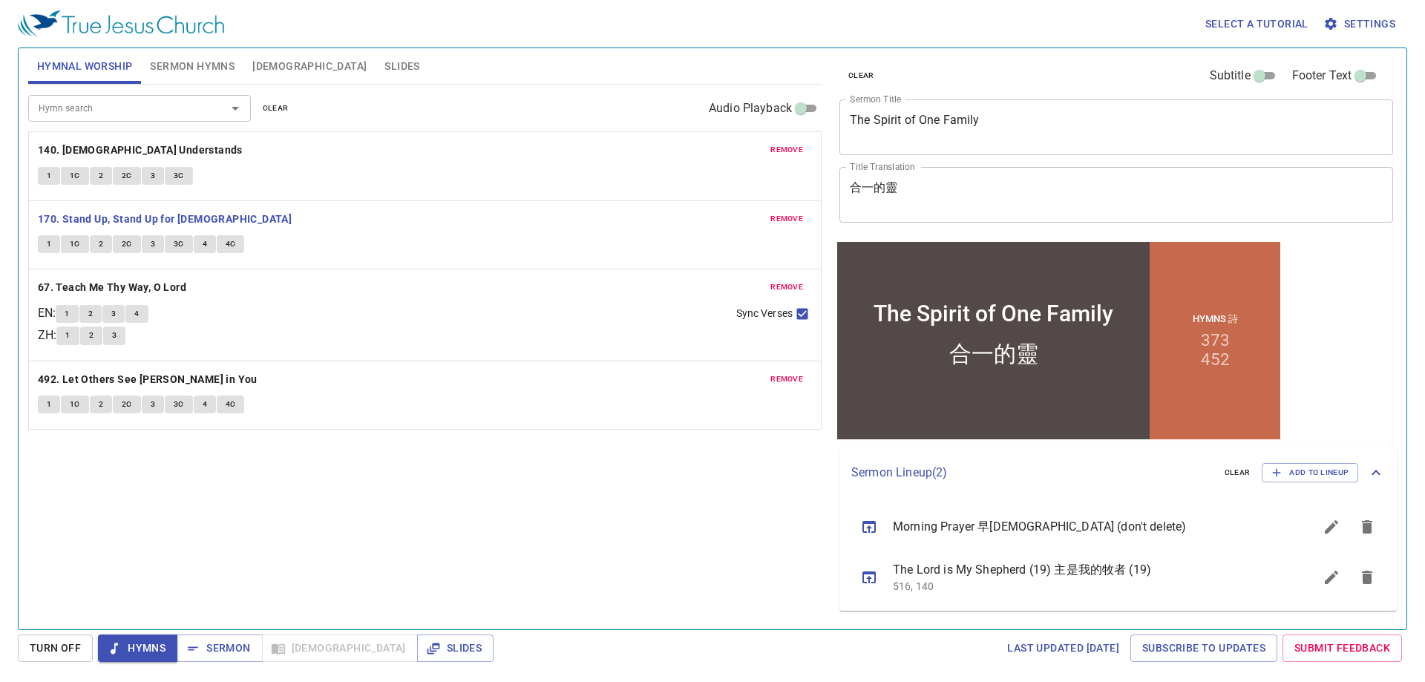
click at [49, 243] on span "1" at bounding box center [49, 243] width 4 height 13
click at [219, 519] on div "Hymn search Hymn search clear Audio Playback remove 140. God Understands 1 1C 2…" at bounding box center [424, 351] width 793 height 532
click at [265, 519] on div "Hymn search Hymn search clear Audio Playback remove 140. God Understands 1 1C 2…" at bounding box center [424, 351] width 793 height 532
click at [318, 525] on div "Hymn search Hymn search clear Audio Playback remove 140. God Understands 1 1C 2…" at bounding box center [424, 351] width 793 height 532
click at [215, 512] on div "Hymn search Hymn search clear Audio Playback remove 140. God Understands 1 1C 2…" at bounding box center [424, 351] width 793 height 532
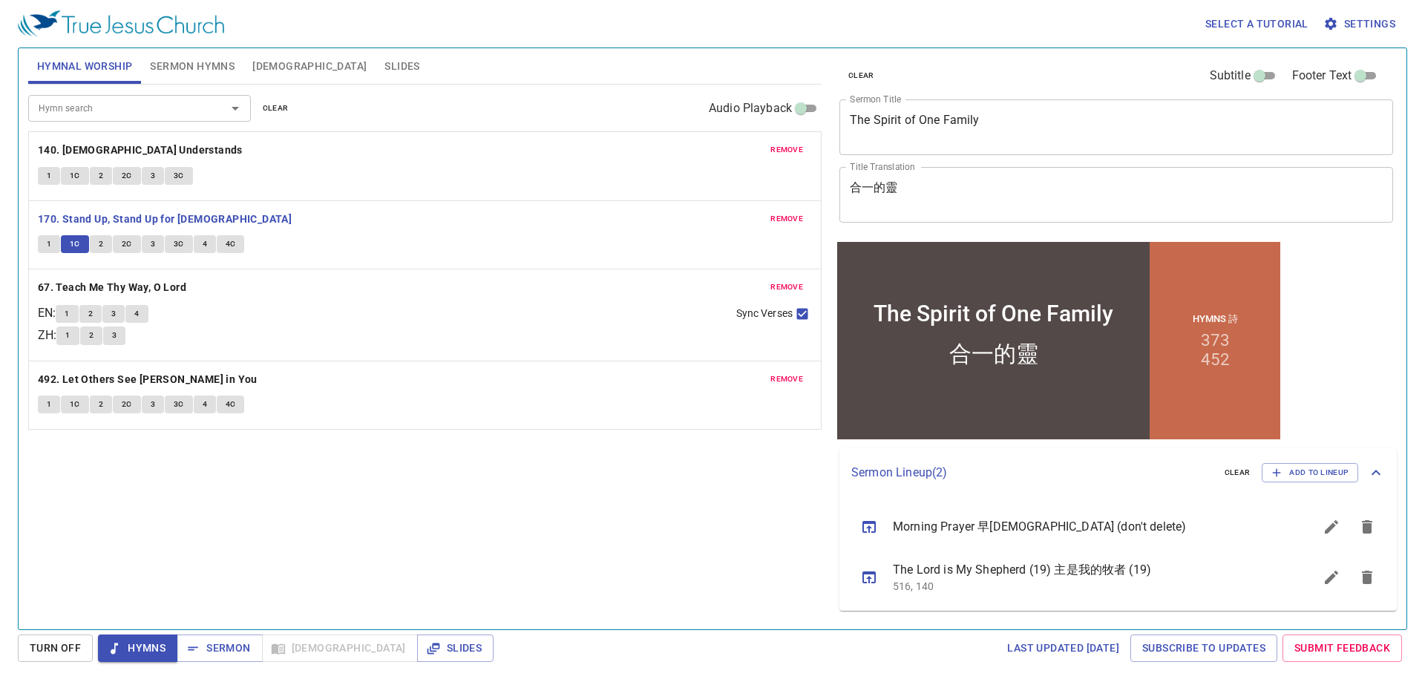
click at [209, 520] on div "Hymn search Hymn search clear Audio Playback remove 140. God Understands 1 1C 2…" at bounding box center [424, 351] width 793 height 532
click at [168, 537] on div "Hymn search Hymn search clear Audio Playback remove 140. God Understands 1 1C 2…" at bounding box center [424, 351] width 793 height 532
click at [252, 547] on div "Hymn search Hymn search clear Audio Playback remove 140. God Understands 1 1C 2…" at bounding box center [424, 351] width 793 height 532
click at [93, 312] on span "2" at bounding box center [90, 313] width 4 height 13
click at [93, 338] on button "2" at bounding box center [91, 335] width 22 height 18
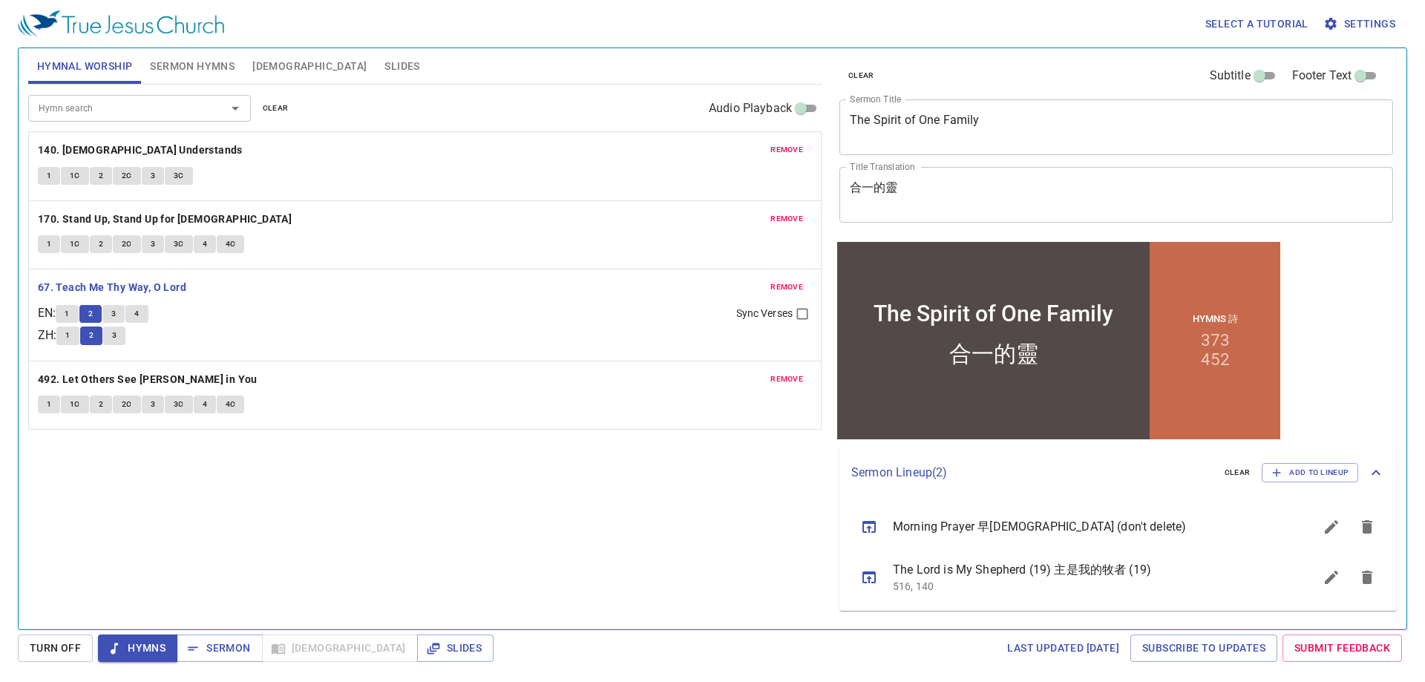
click at [114, 551] on div "Hymn search Hymn search clear Audio Playback remove 140. God Understands 1 1C 2…" at bounding box center [424, 351] width 793 height 532
click at [116, 314] on span "3" at bounding box center [113, 313] width 4 height 13
click at [116, 333] on span "3" at bounding box center [114, 335] width 4 height 13
click at [124, 554] on div "Hymn search Hymn search clear Audio Playback remove 140. God Understands 1 1C 2…" at bounding box center [424, 351] width 793 height 532
click at [166, 508] on div "Hymn search Hymn search clear Audio Playback remove 140. God Understands 1 1C 2…" at bounding box center [424, 351] width 793 height 532
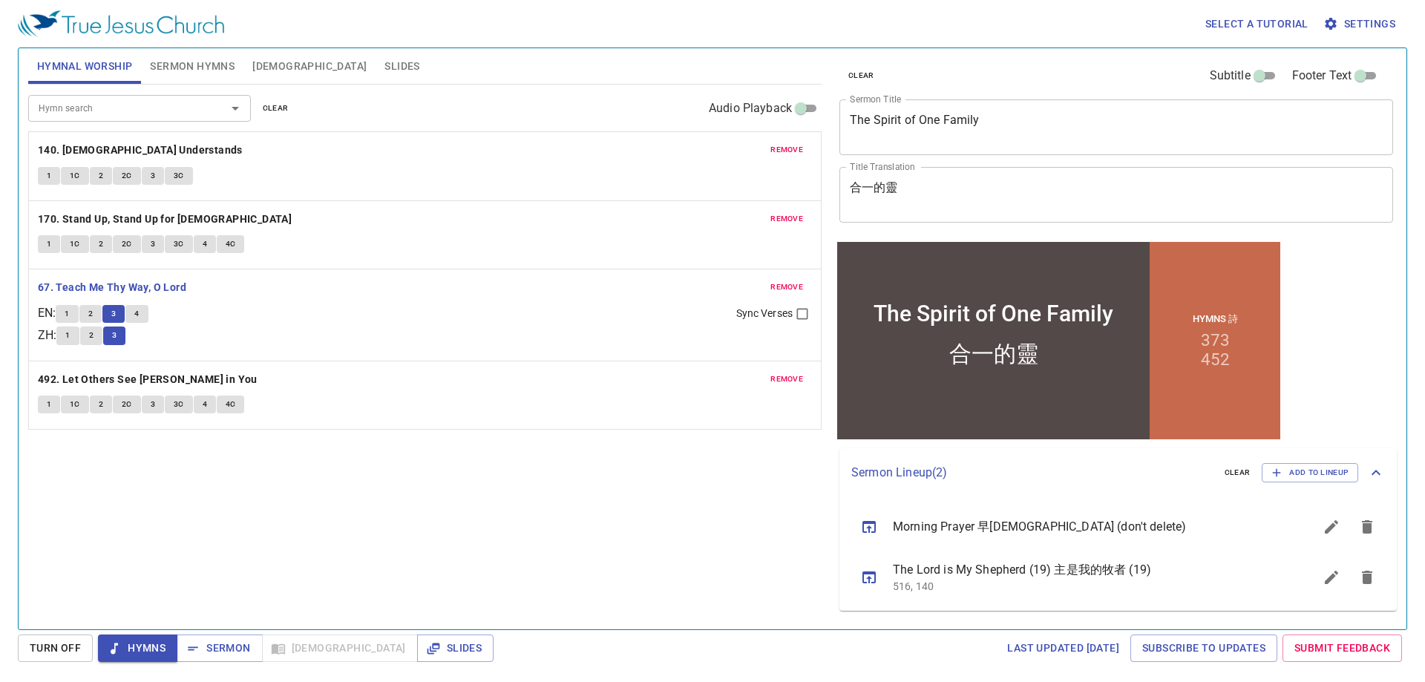
click at [139, 312] on button "4" at bounding box center [136, 314] width 22 height 18
click at [116, 339] on span "3" at bounding box center [114, 335] width 4 height 13
click at [171, 535] on div "Hymn search Hymn search clear Audio Playback remove 140. God Understands 1 1C 2…" at bounding box center [424, 351] width 793 height 532
click at [206, 651] on span "Sermon" at bounding box center [219, 648] width 62 height 19
click at [217, 73] on span "Sermon Hymns" at bounding box center [192, 66] width 85 height 19
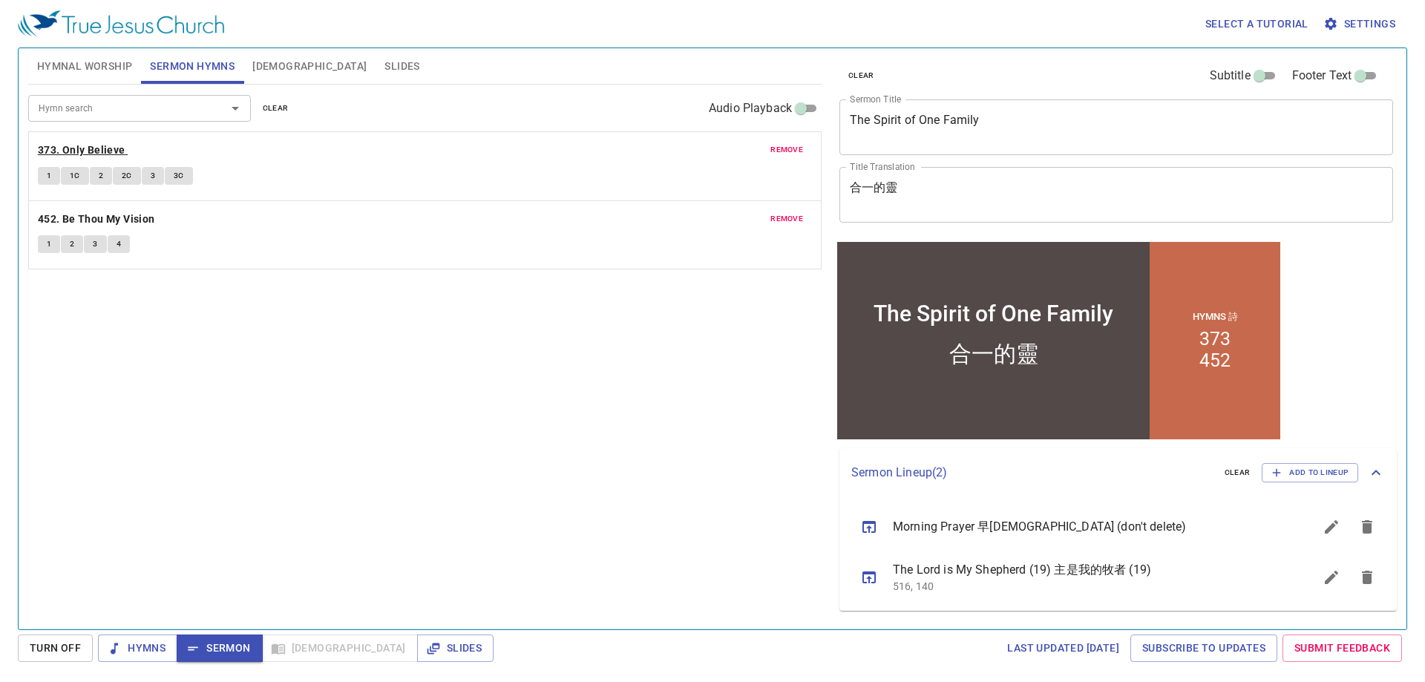
click at [70, 149] on b "373. Only Believe" at bounding box center [82, 150] width 88 height 19
click at [47, 176] on span "1" at bounding box center [49, 175] width 4 height 13
click at [177, 436] on div "Hymn search Hymn search clear Audio Playback remove 373. Only Believe 1 1C 2 2C…" at bounding box center [424, 351] width 793 height 532
click at [427, 53] on div "Hymnal Worship Sermon Hymns [DEMOGRAPHIC_DATA] Slides" at bounding box center [424, 66] width 793 height 36
